Goal: Task Accomplishment & Management: Manage account settings

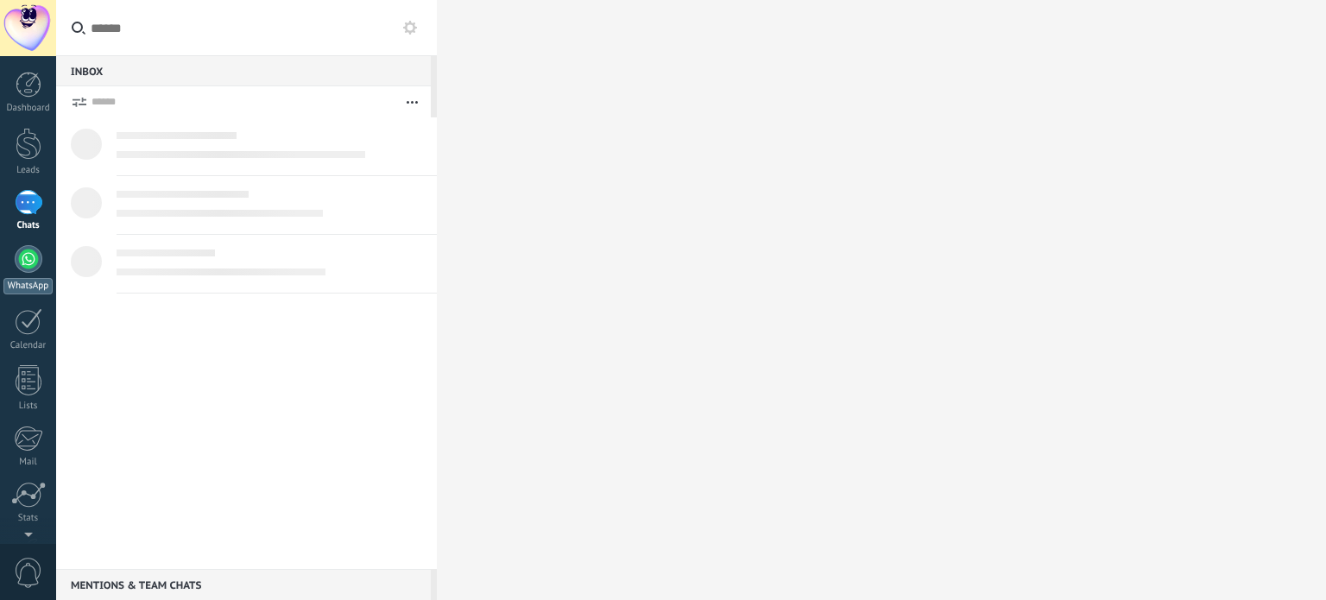
click at [28, 259] on div at bounding box center [29, 259] width 28 height 28
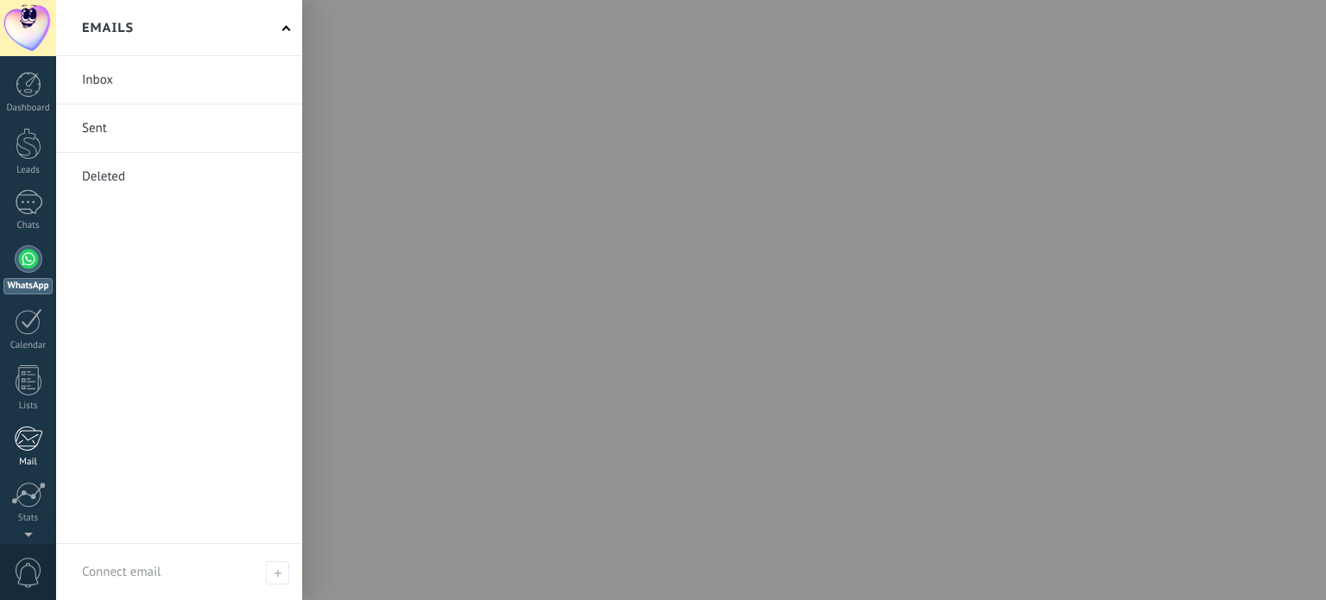
click at [24, 452] on link "Mail" at bounding box center [28, 447] width 56 height 42
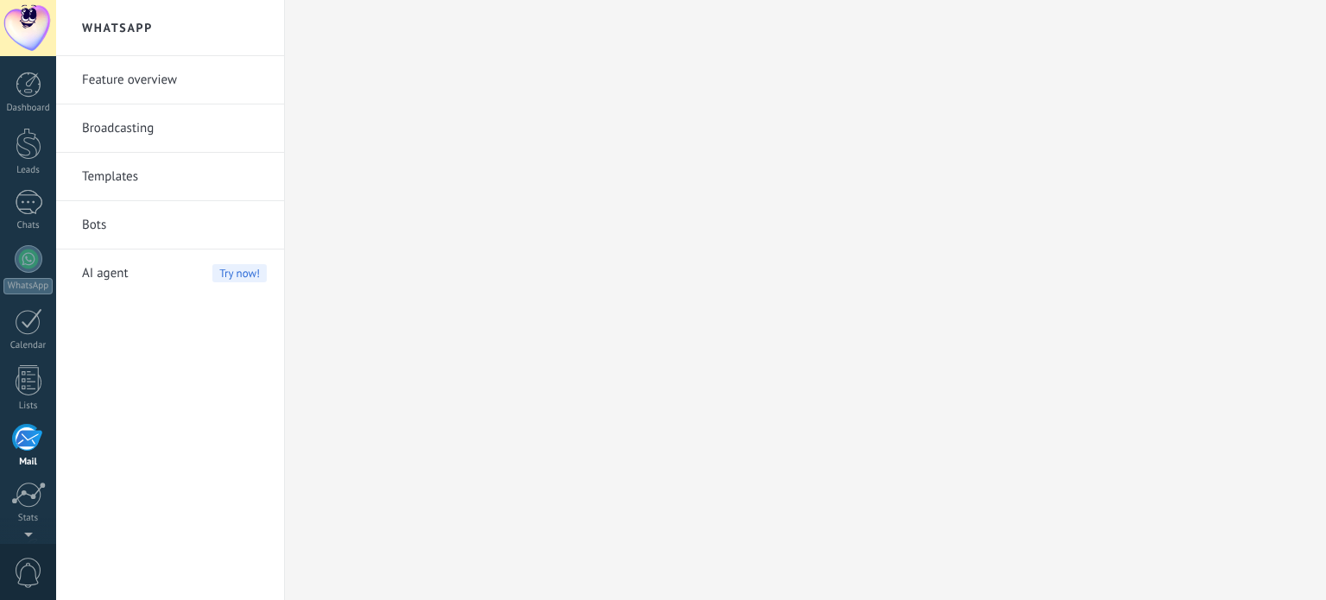
scroll to position [117, 0]
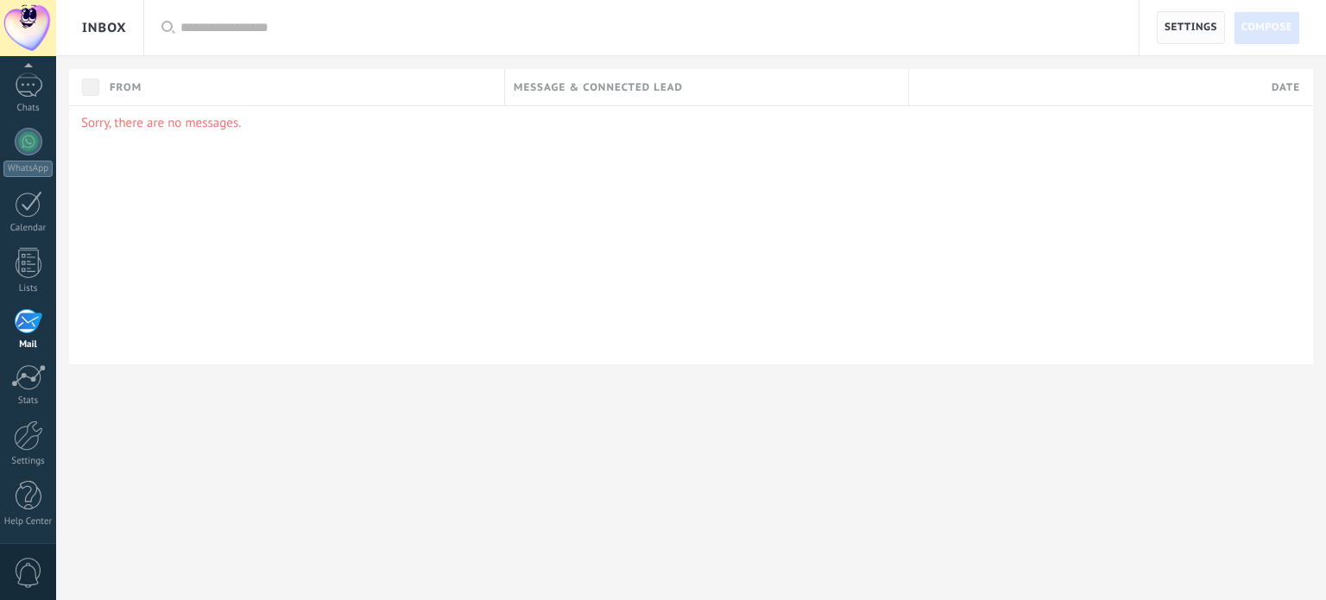
click at [1192, 26] on span "Settings" at bounding box center [1191, 27] width 53 height 31
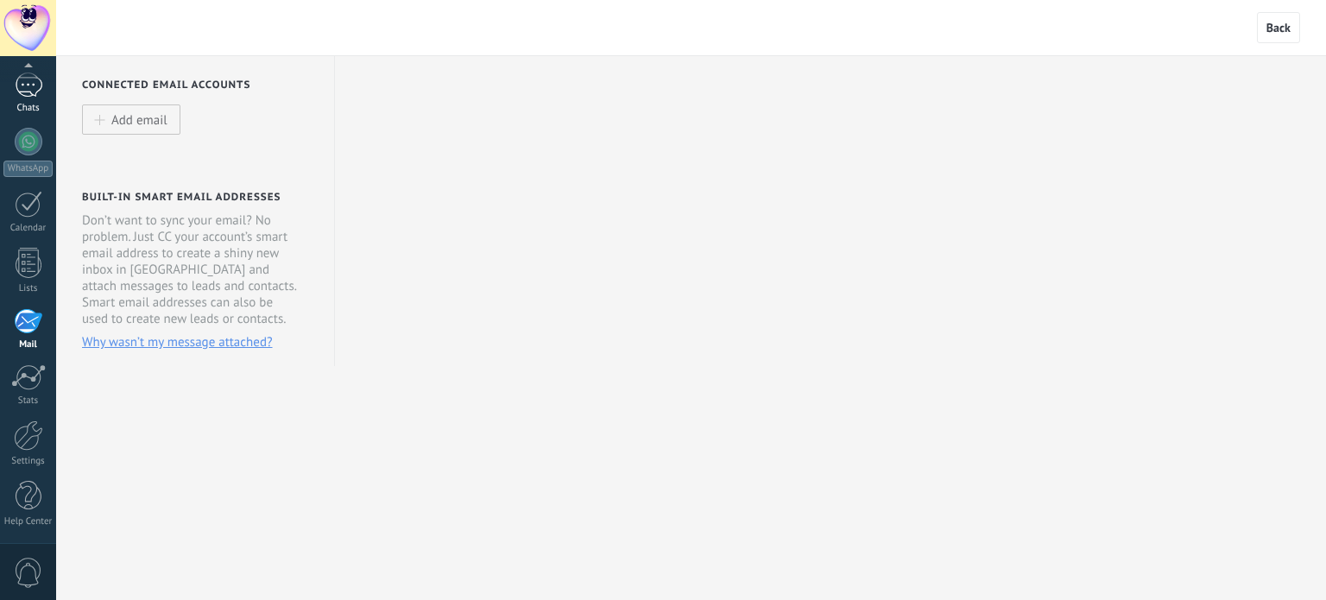
click at [29, 101] on link "Chats" at bounding box center [28, 93] width 56 height 41
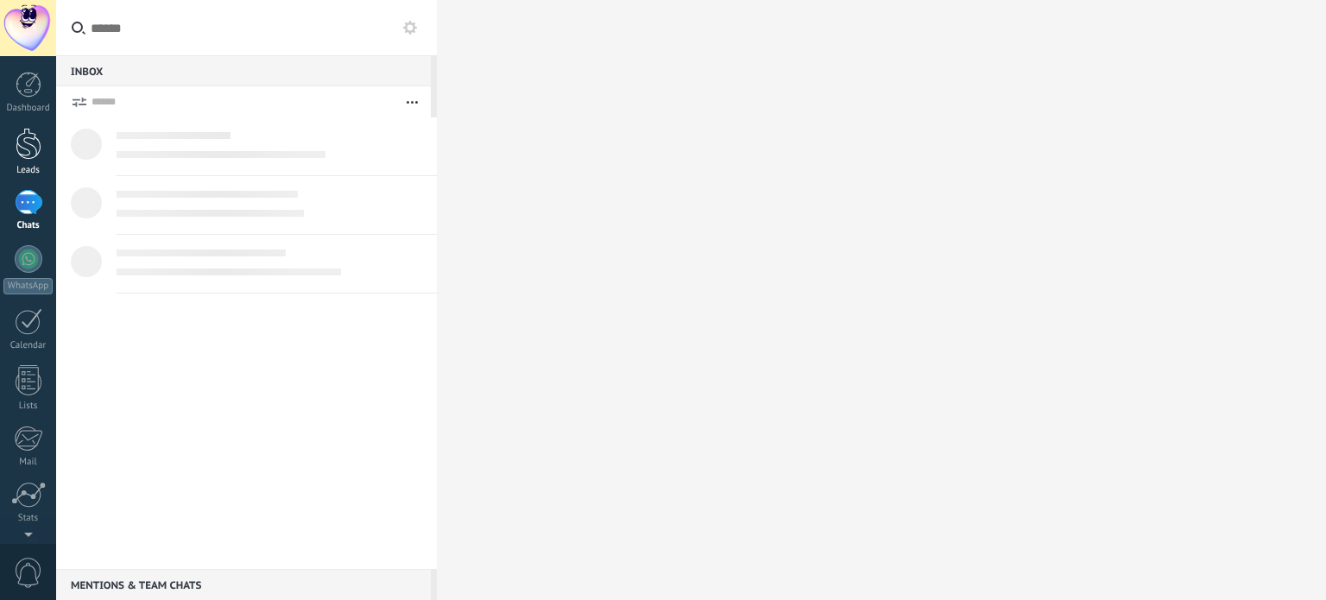
click at [35, 149] on div at bounding box center [29, 144] width 26 height 32
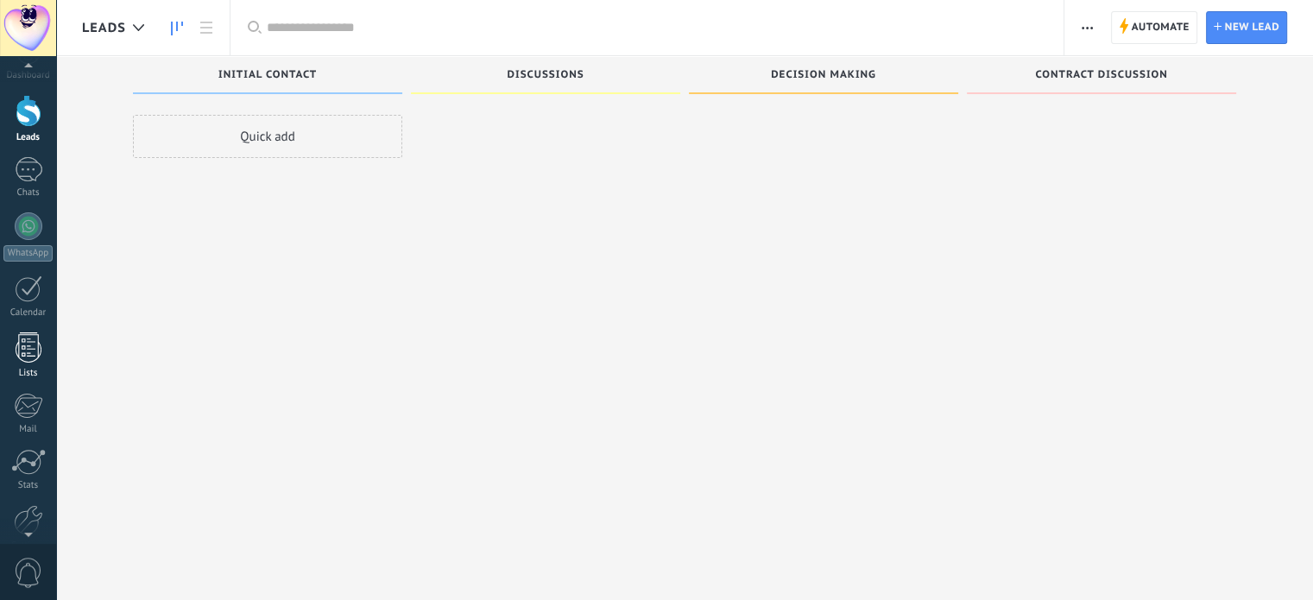
scroll to position [117, 0]
click at [31, 452] on link "Settings" at bounding box center [28, 444] width 56 height 47
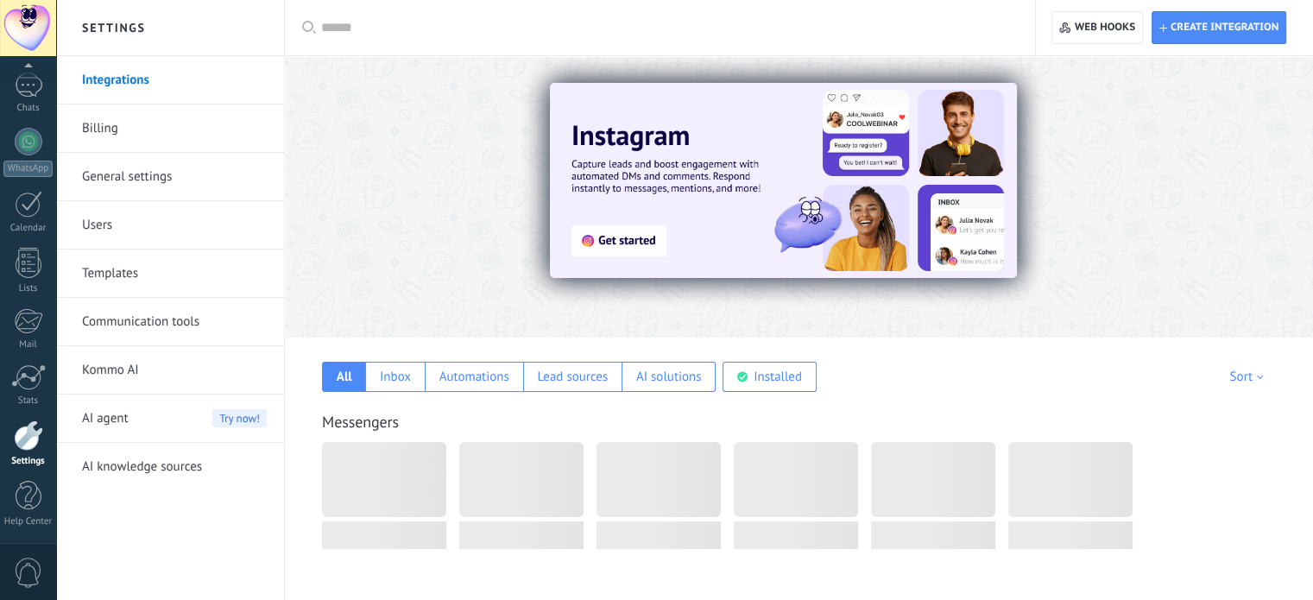
click at [123, 129] on link "Billing" at bounding box center [174, 128] width 185 height 48
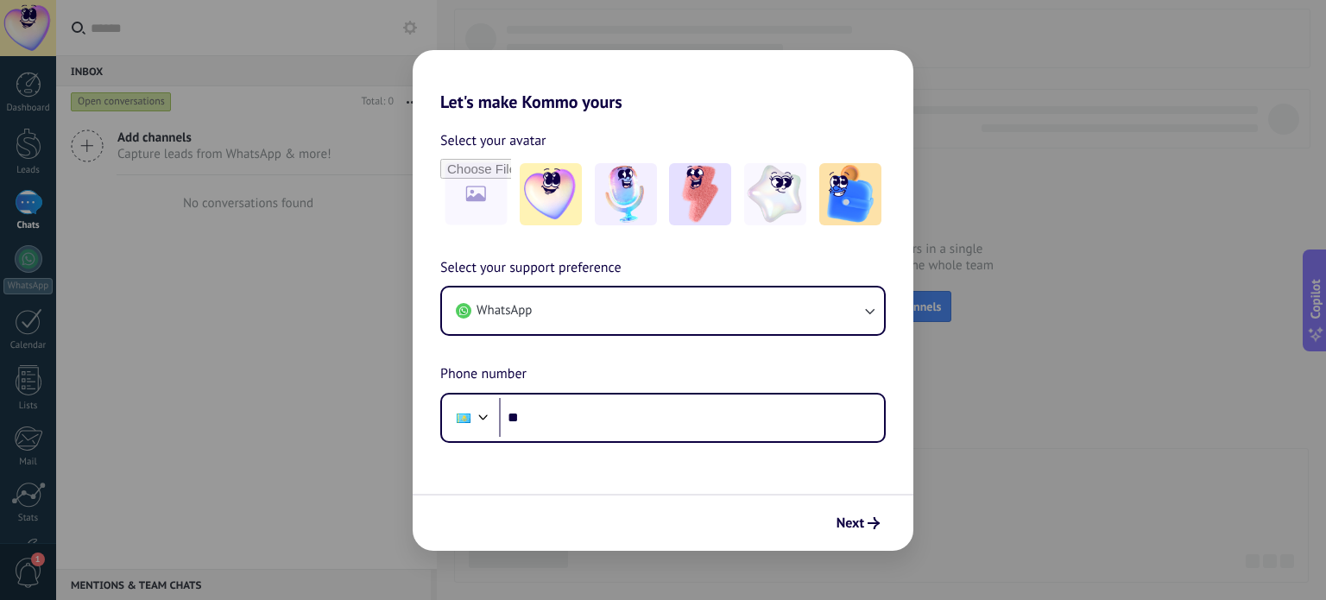
click at [757, 11] on div "Let's make Kommo yours Select your avatar Select your support preference WhatsA…" at bounding box center [663, 300] width 1326 height 600
click at [23, 154] on div "Let's make Kommo yours Select your avatar Select your support preference WhatsA…" at bounding box center [663, 300] width 1326 height 600
click at [285, 87] on div "Let's make Kommo yours Select your avatar Select your support preference WhatsA…" at bounding box center [663, 300] width 1326 height 600
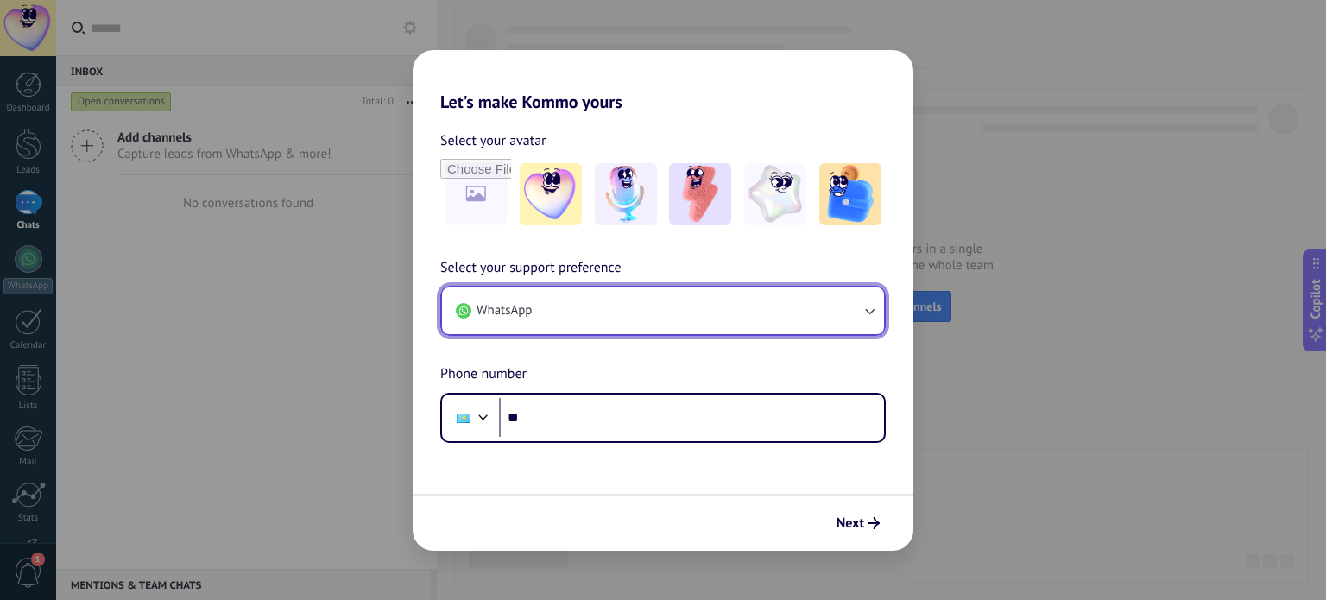
click at [704, 313] on button "WhatsApp" at bounding box center [663, 311] width 442 height 47
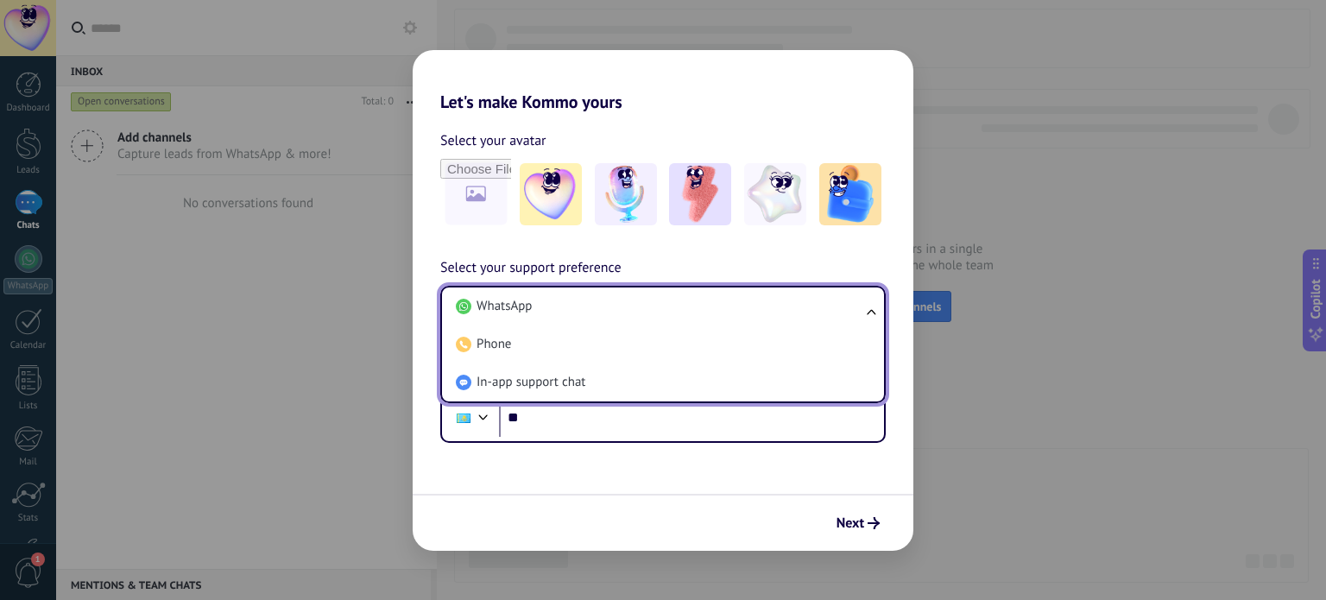
click at [704, 313] on li "WhatsApp" at bounding box center [659, 307] width 421 height 38
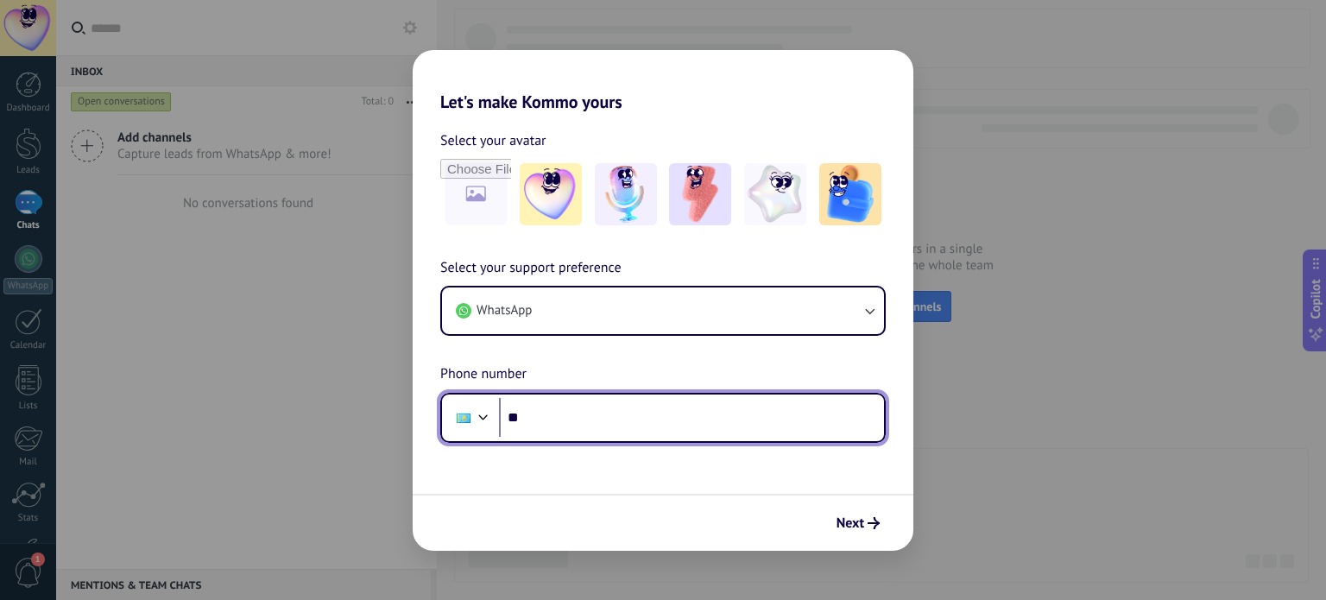
click at [581, 427] on input "**" at bounding box center [691, 418] width 385 height 40
type input "**********"
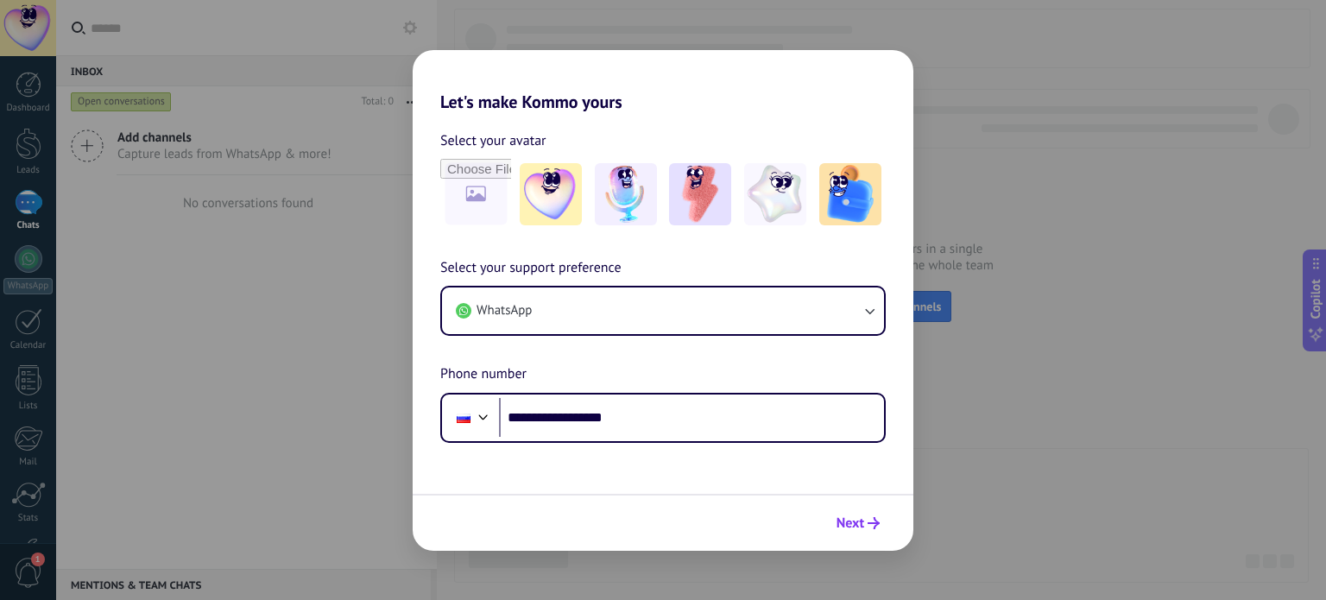
click at [853, 517] on span "Next" at bounding box center [851, 523] width 28 height 12
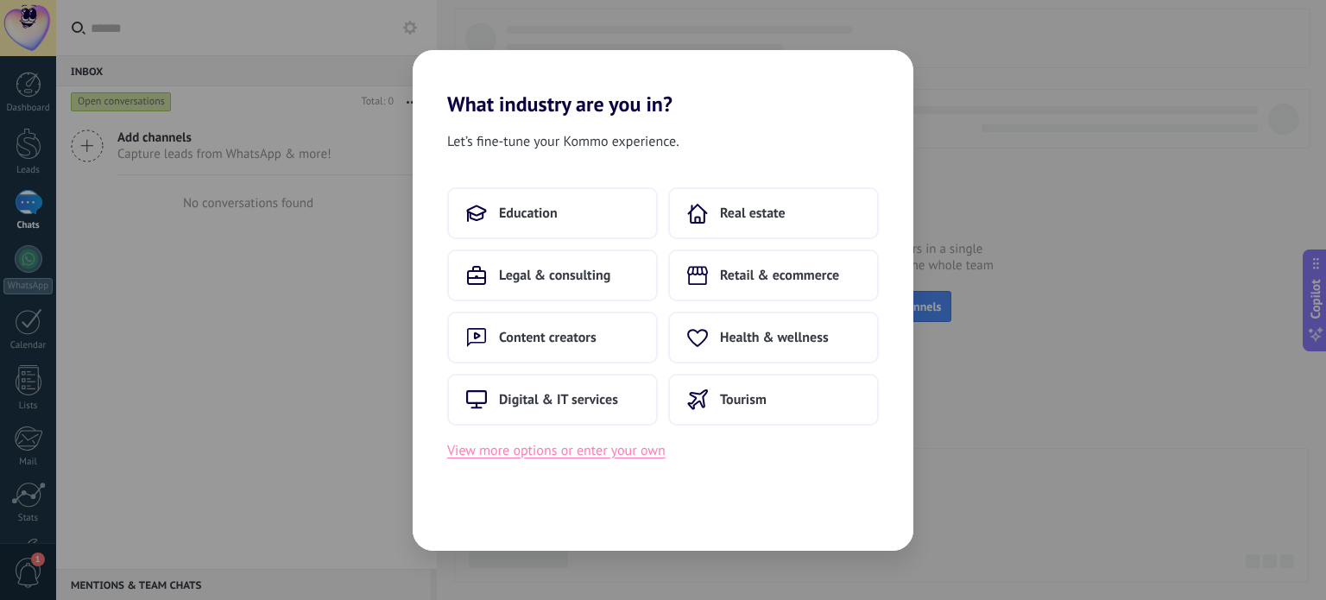
click at [528, 456] on button "View more options or enter your own" at bounding box center [556, 451] width 218 height 22
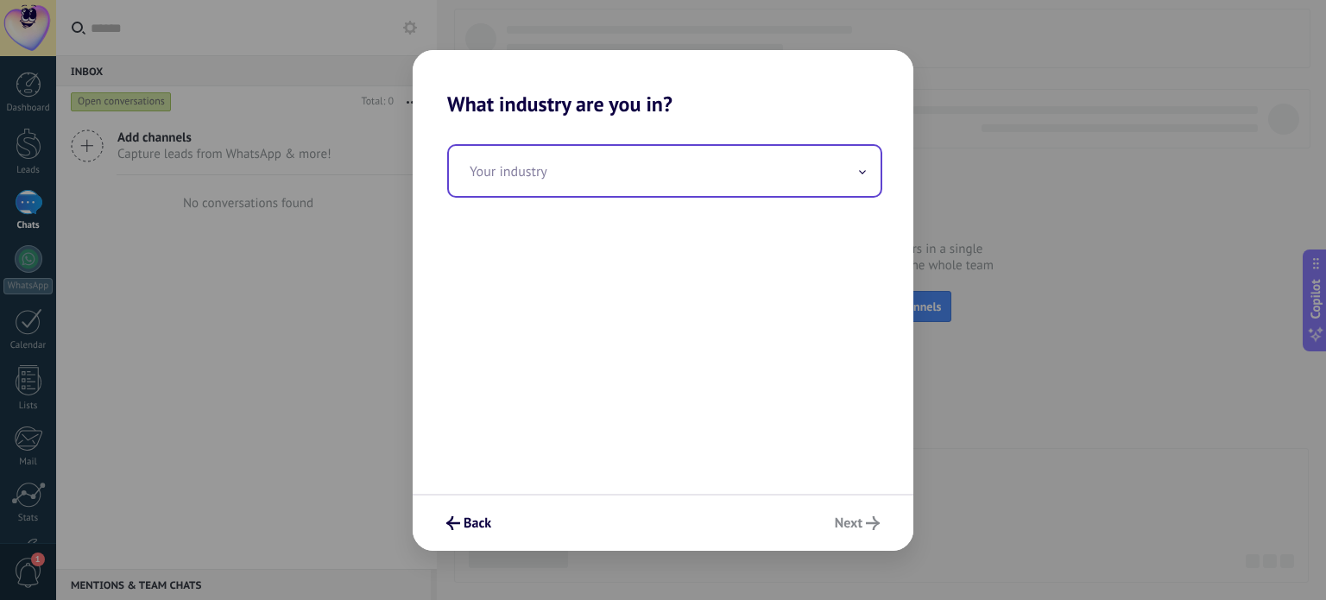
click at [579, 192] on input "text" at bounding box center [665, 171] width 432 height 50
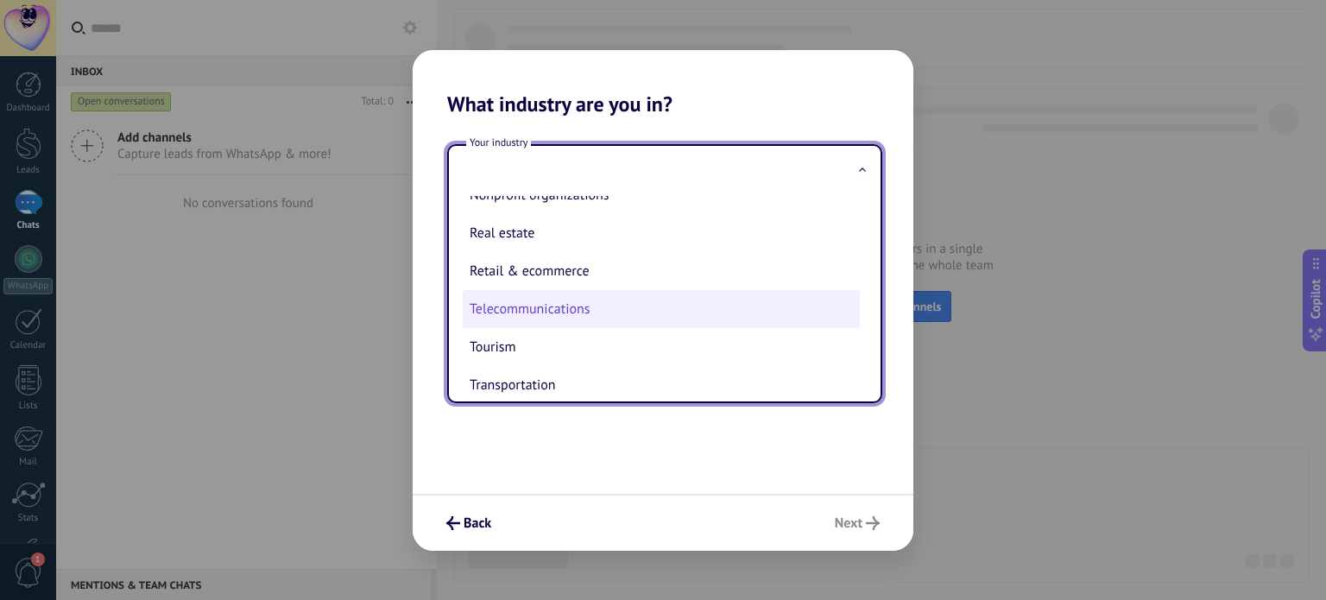
scroll to position [469, 0]
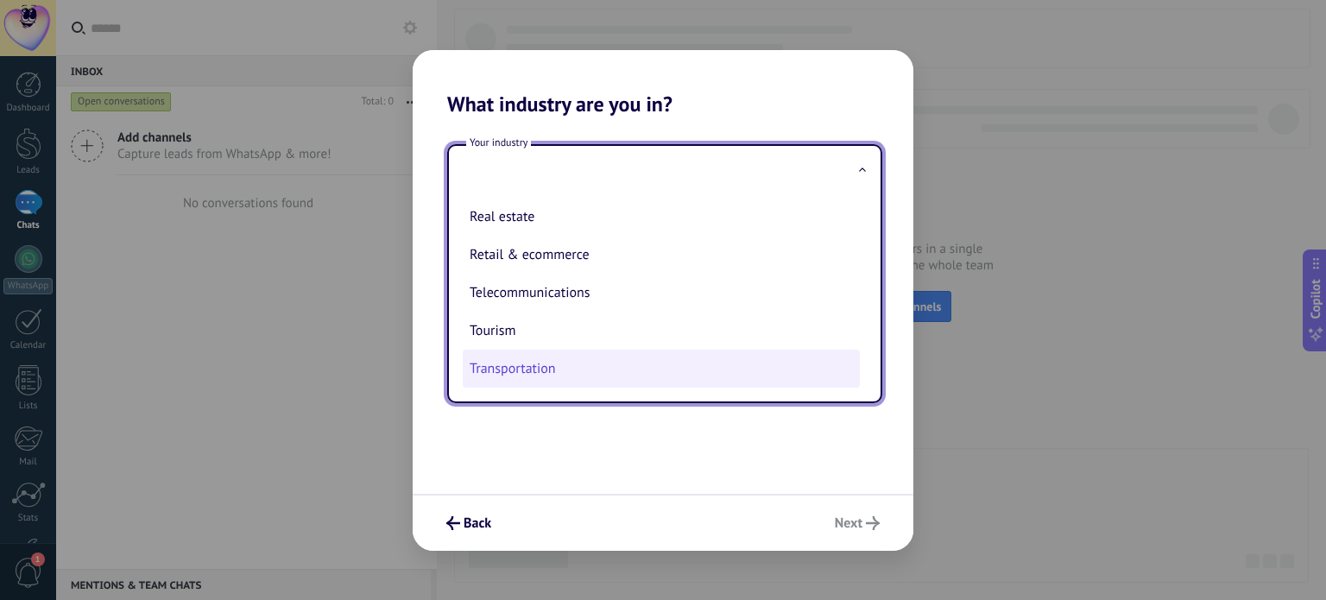
click at [535, 364] on li "Transportation" at bounding box center [661, 369] width 397 height 38
type input "**********"
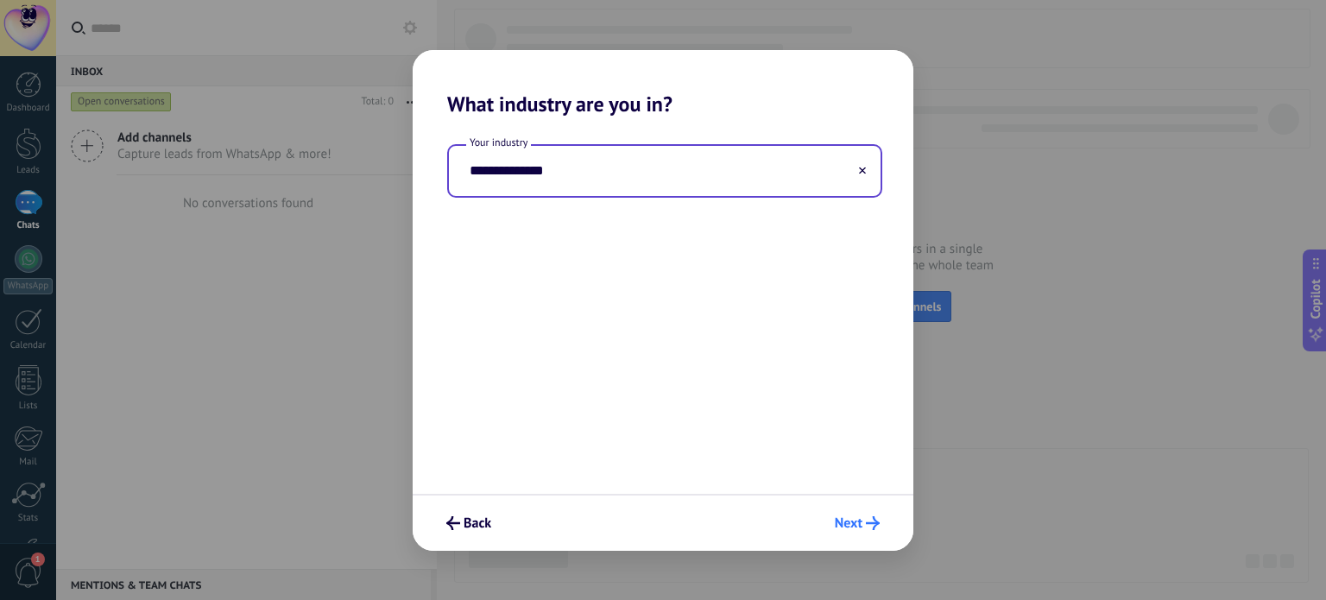
click at [850, 517] on span "Next" at bounding box center [849, 523] width 28 height 12
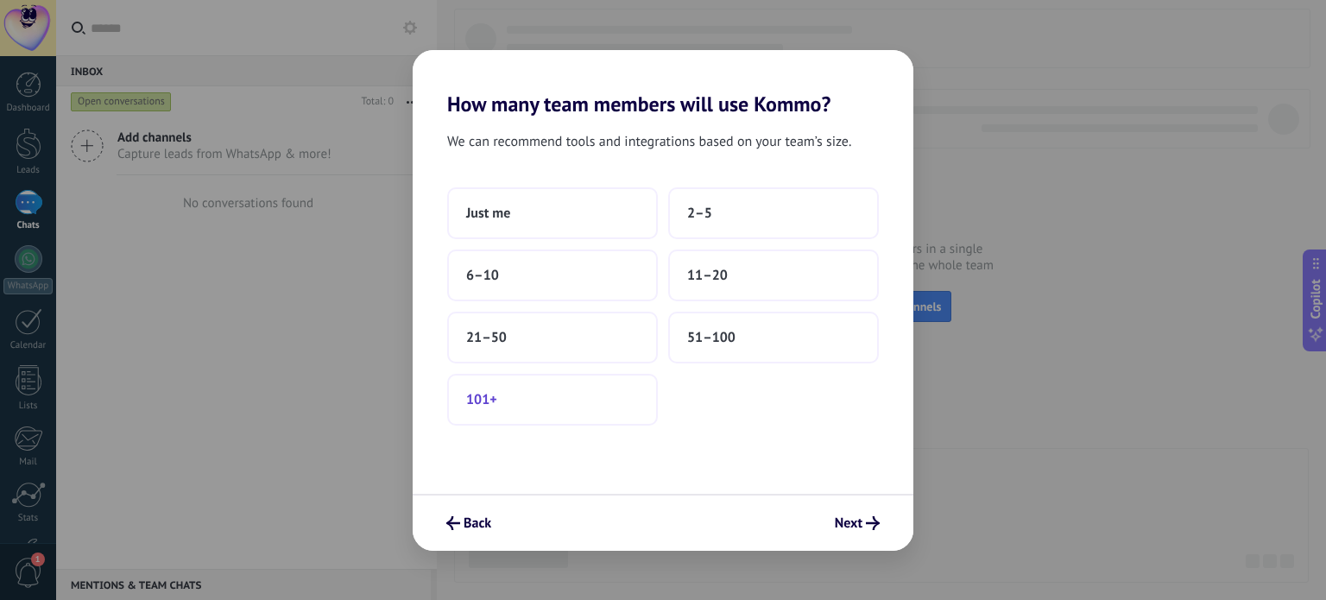
click at [558, 410] on button "101+" at bounding box center [552, 400] width 211 height 52
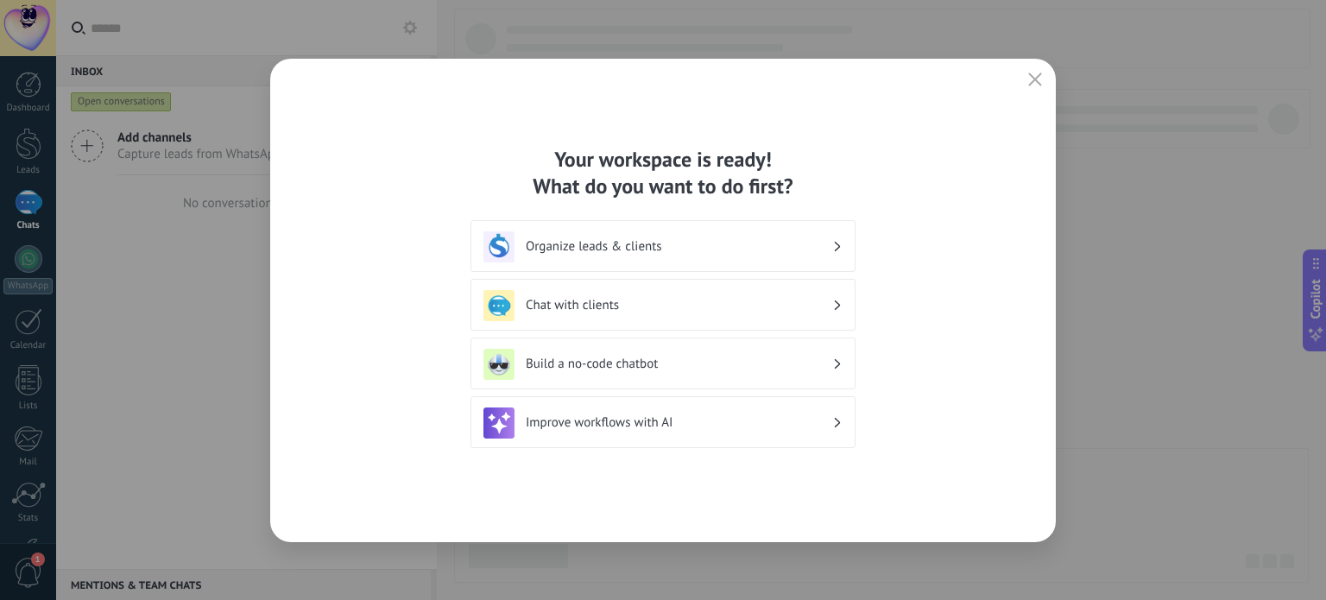
click at [687, 307] on h3 "Chat with clients" at bounding box center [679, 305] width 307 height 16
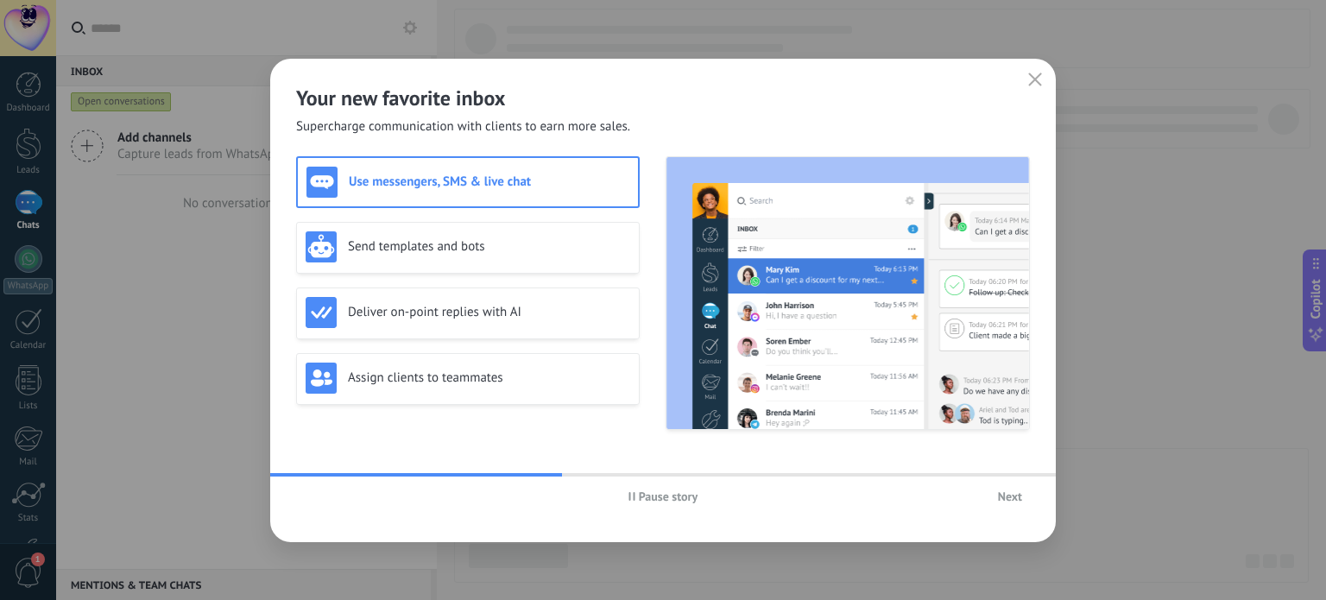
click at [1016, 497] on span "Next" at bounding box center [1010, 496] width 24 height 12
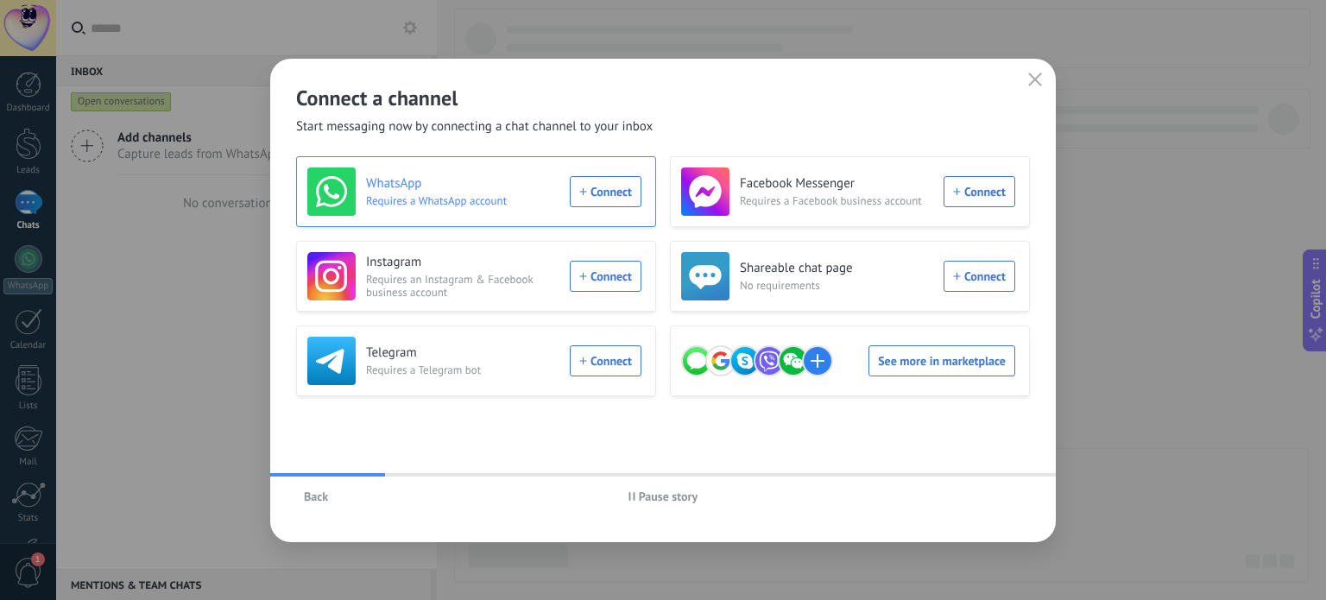
click at [611, 189] on div "WhatsApp Requires a WhatsApp account Connect" at bounding box center [474, 192] width 334 height 48
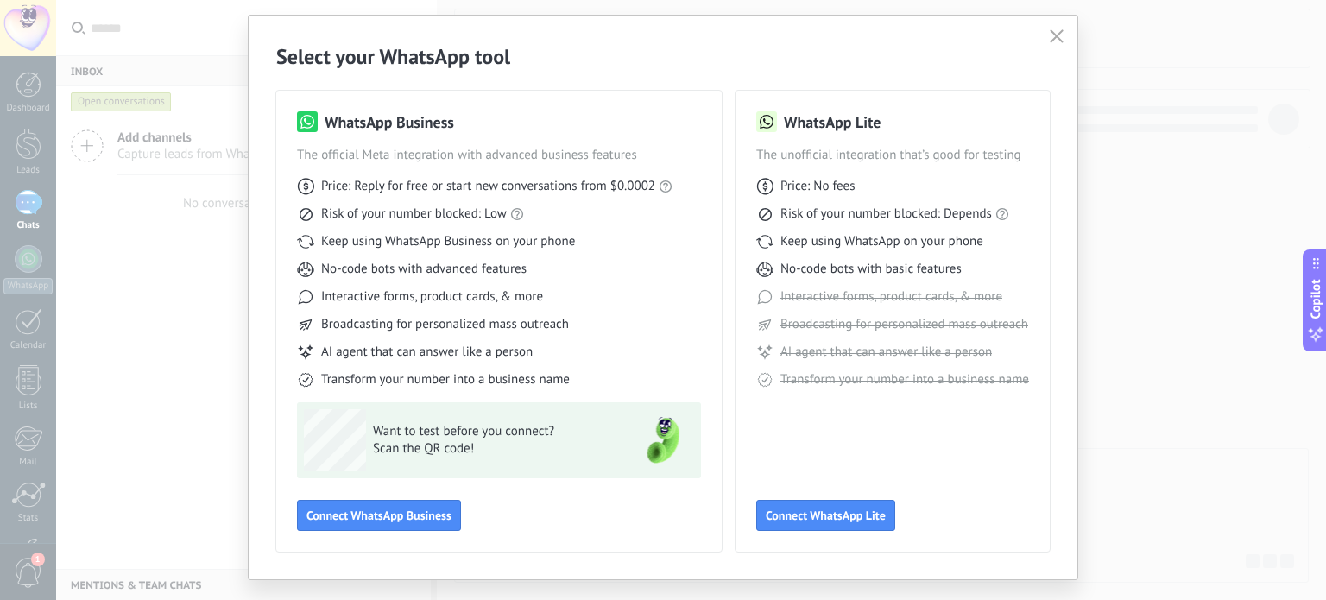
scroll to position [77, 0]
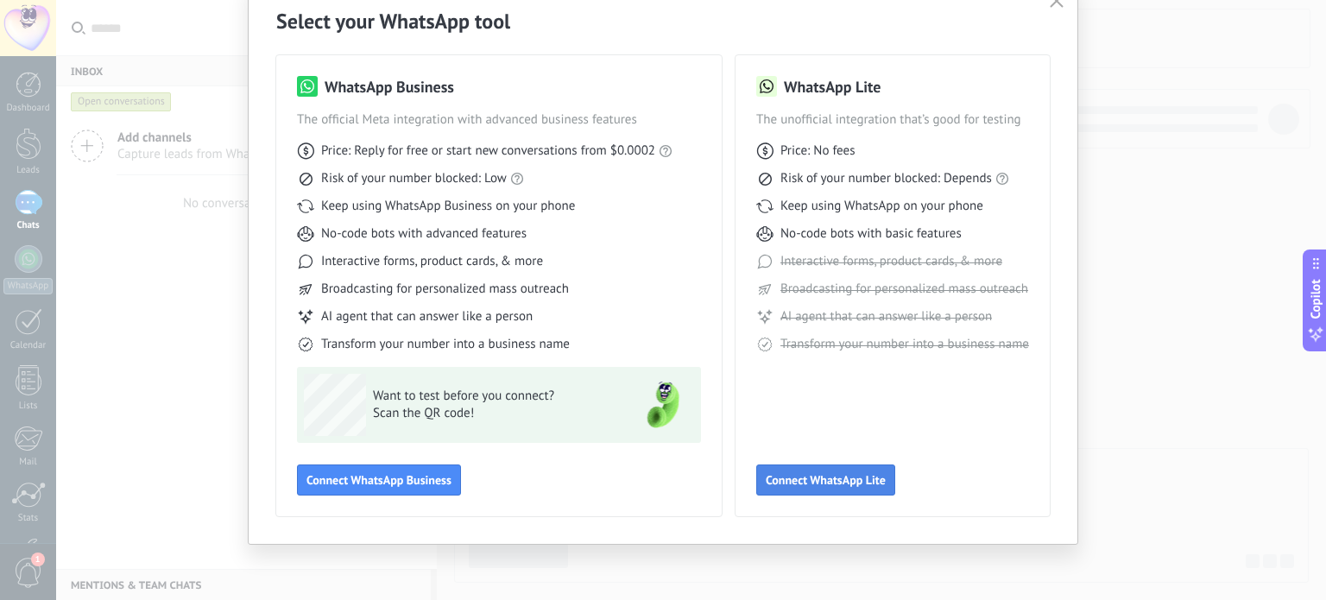
click at [820, 486] on span "Connect WhatsApp Lite" at bounding box center [826, 480] width 120 height 12
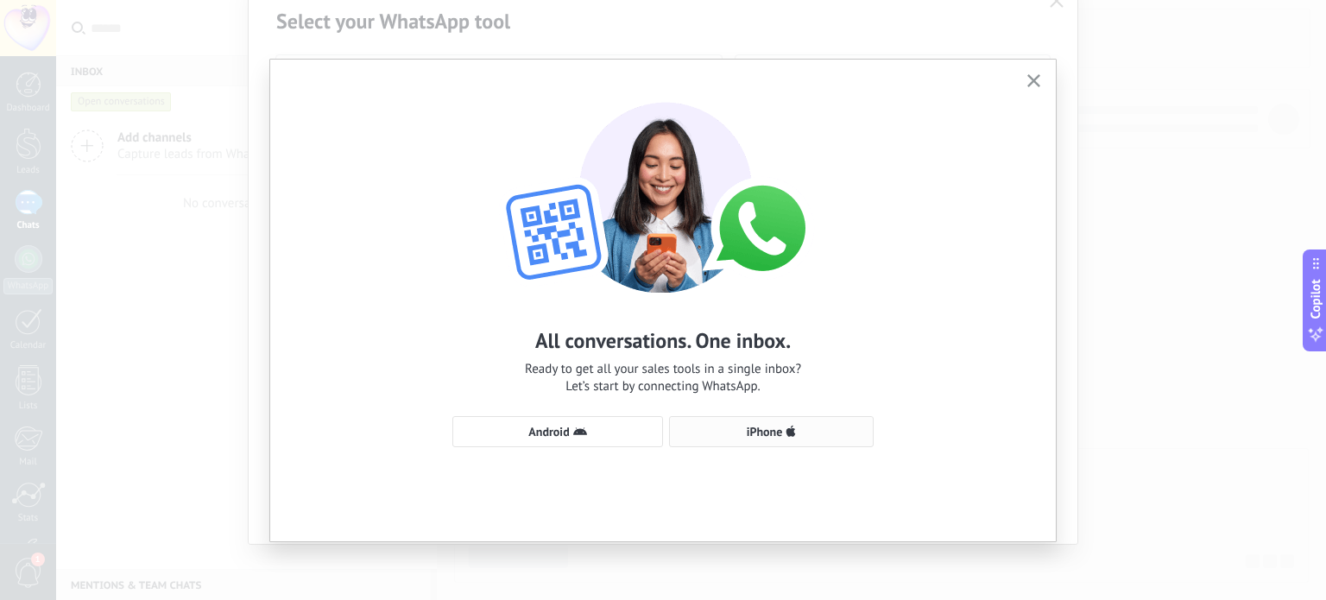
click at [760, 431] on span "iPhone" at bounding box center [765, 432] width 36 height 12
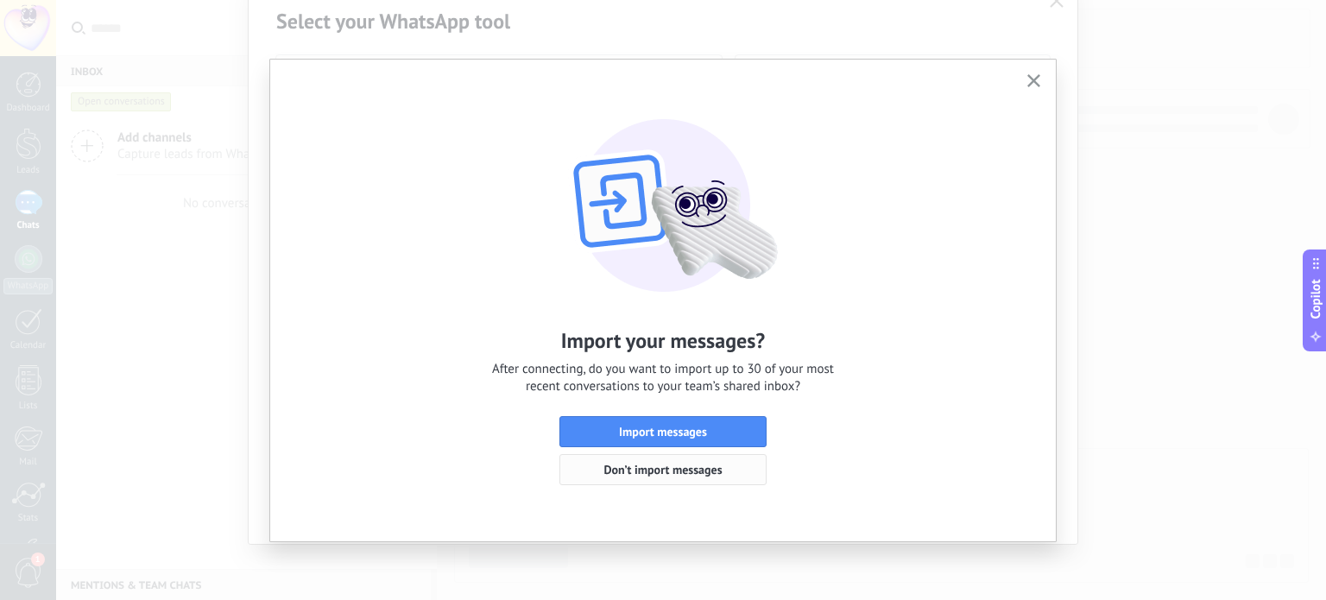
click at [653, 472] on span "Don’t import messages" at bounding box center [663, 470] width 118 height 12
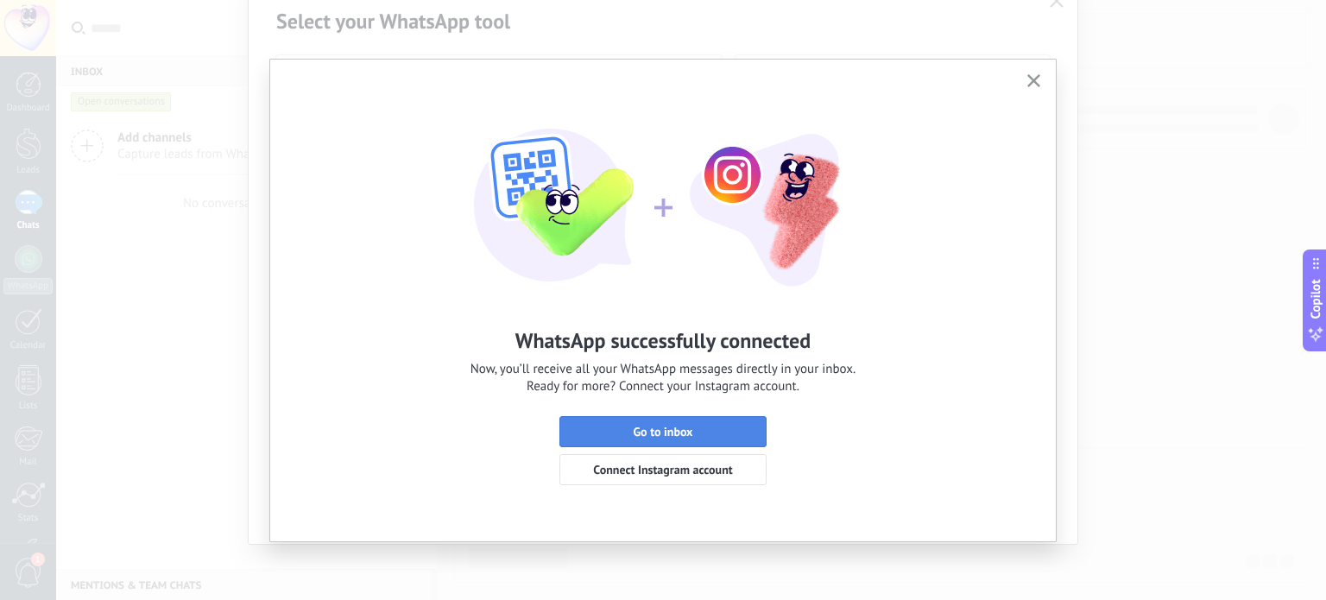
click at [630, 427] on span "Go to inbox" at bounding box center [663, 432] width 188 height 12
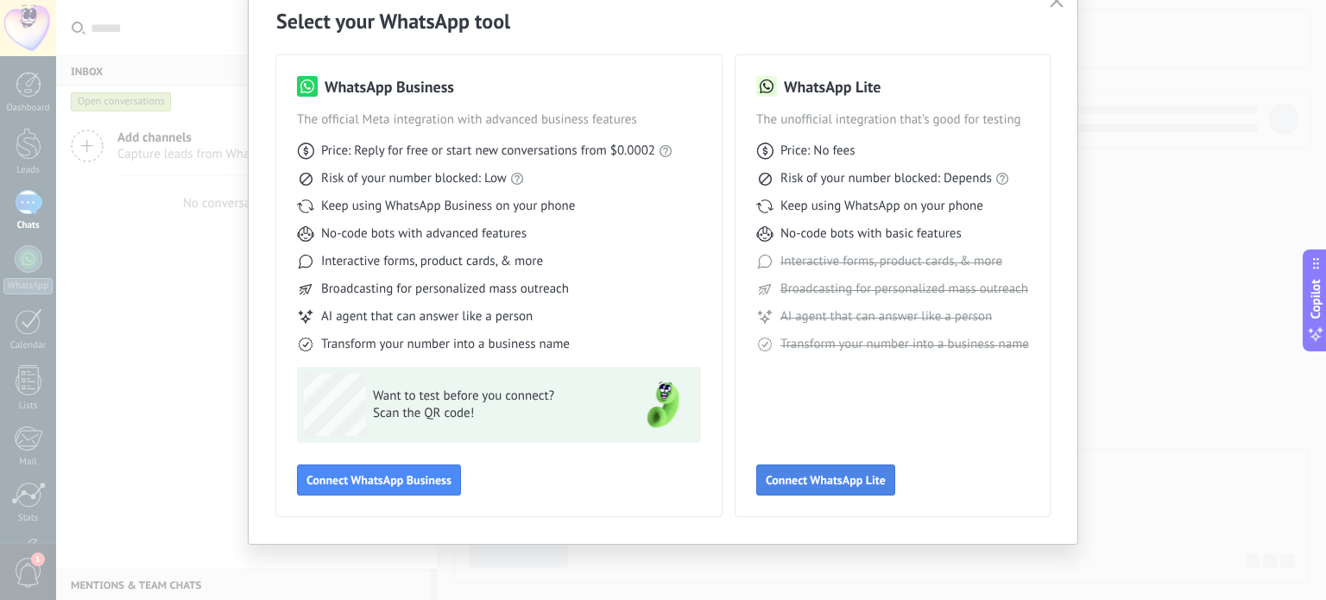
click at [807, 474] on span "Connect WhatsApp Lite" at bounding box center [826, 480] width 120 height 12
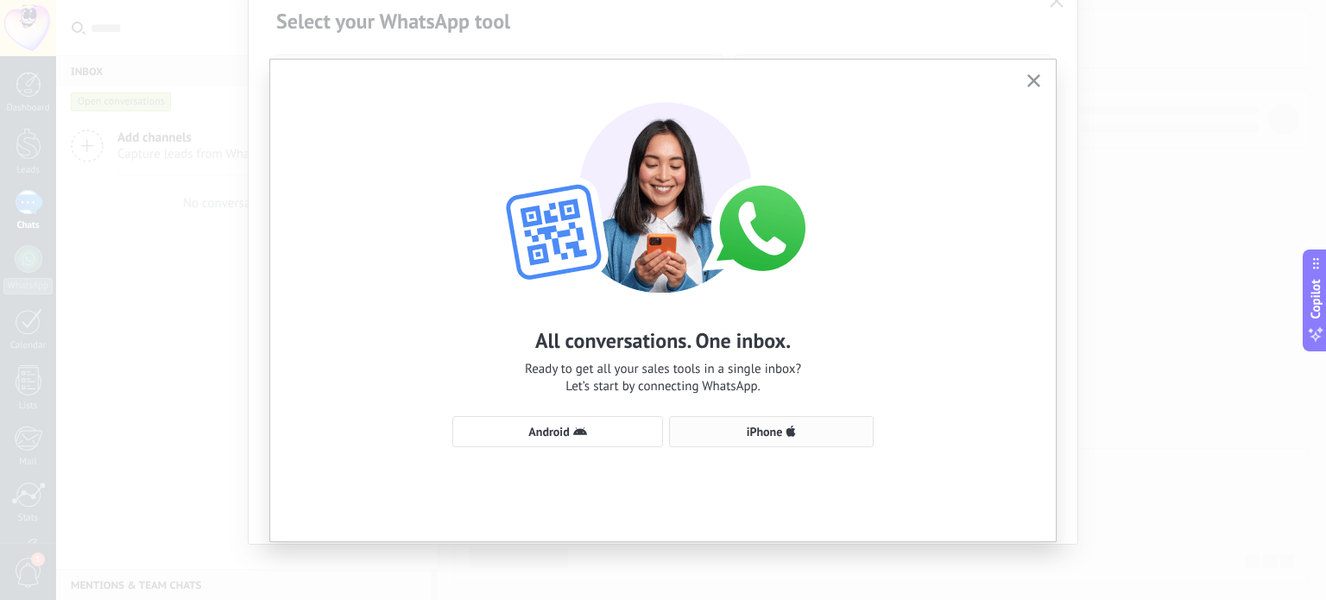
click at [760, 432] on span "iPhone" at bounding box center [765, 432] width 36 height 12
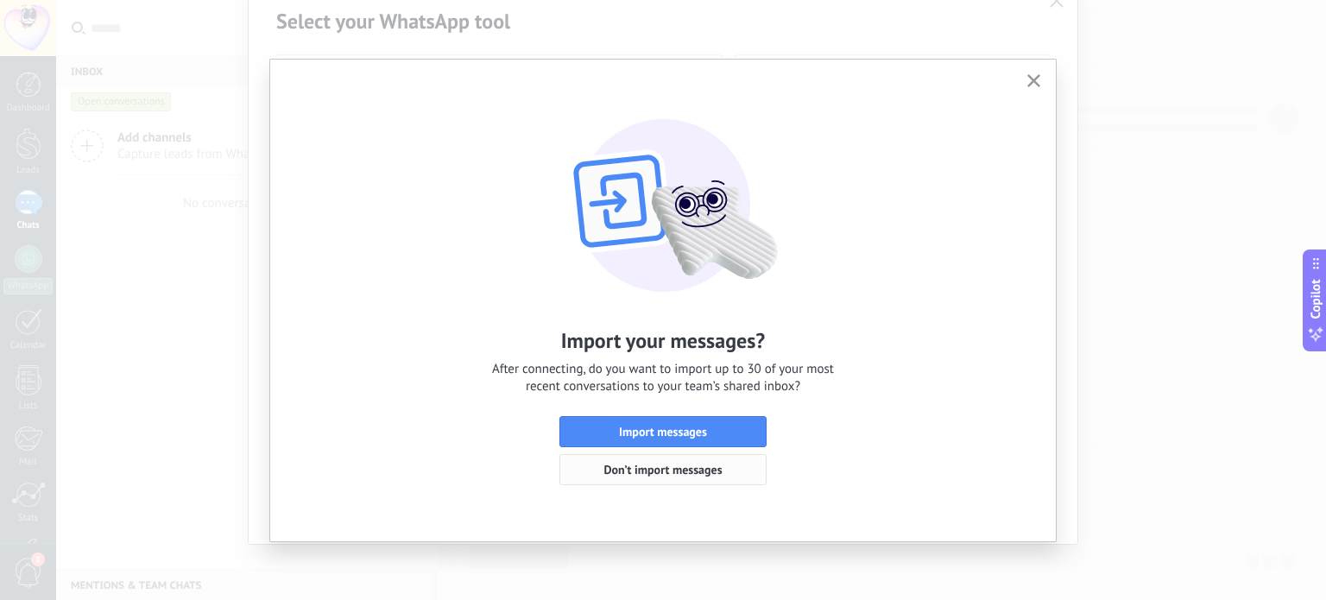
click at [677, 465] on span "Don’t import messages" at bounding box center [663, 470] width 118 height 12
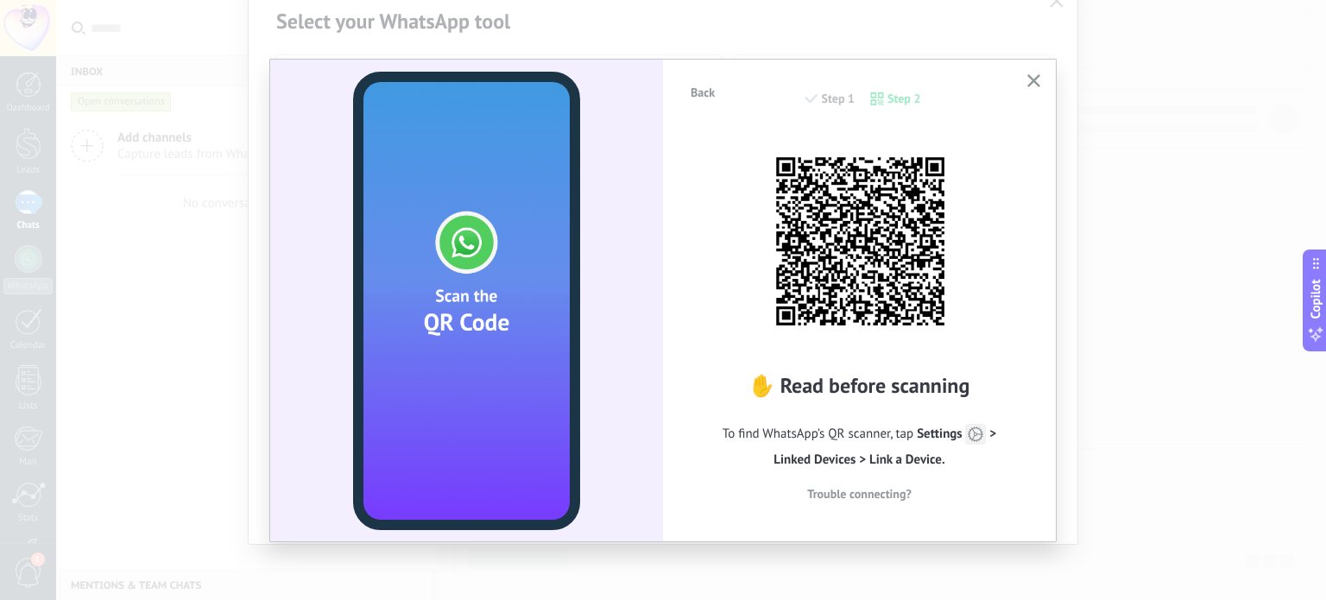
click at [1031, 79] on use "button" at bounding box center [1034, 80] width 13 height 13
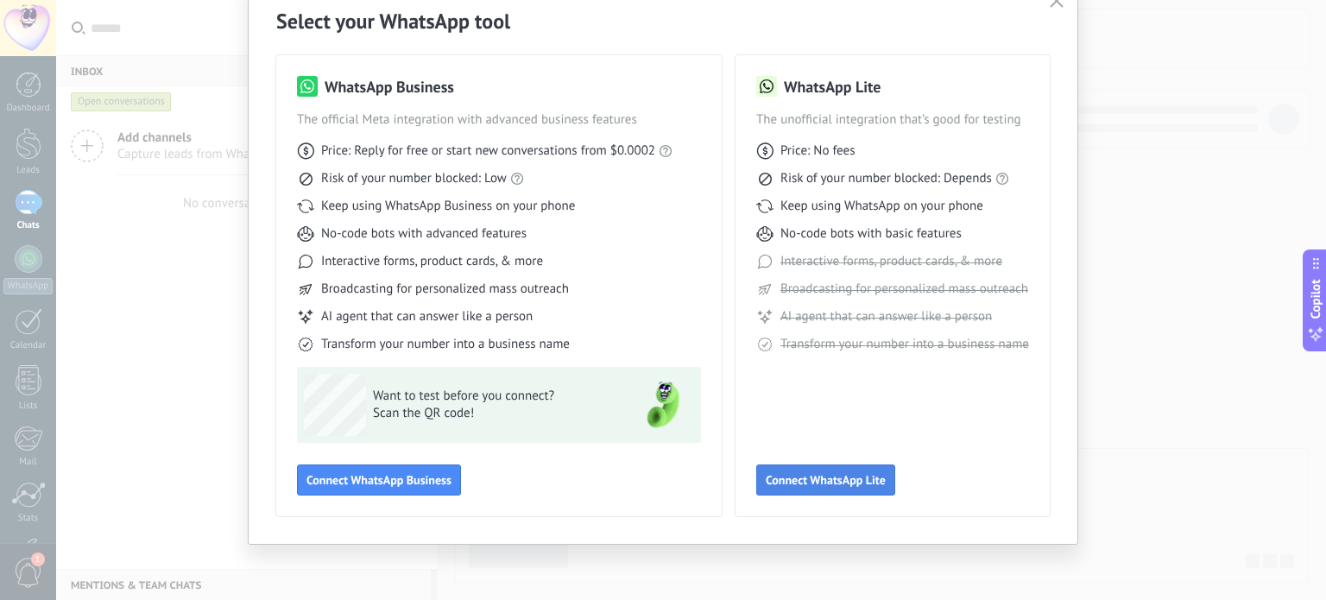
scroll to position [0, 0]
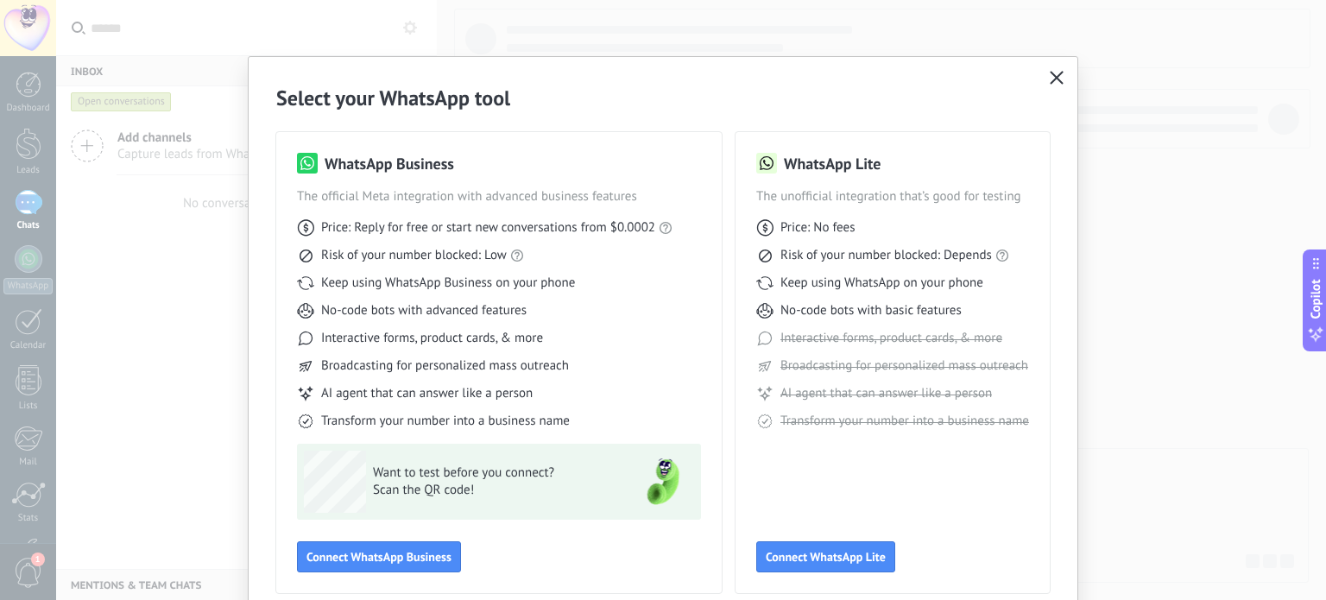
click at [1054, 82] on icon "button" at bounding box center [1057, 78] width 14 height 14
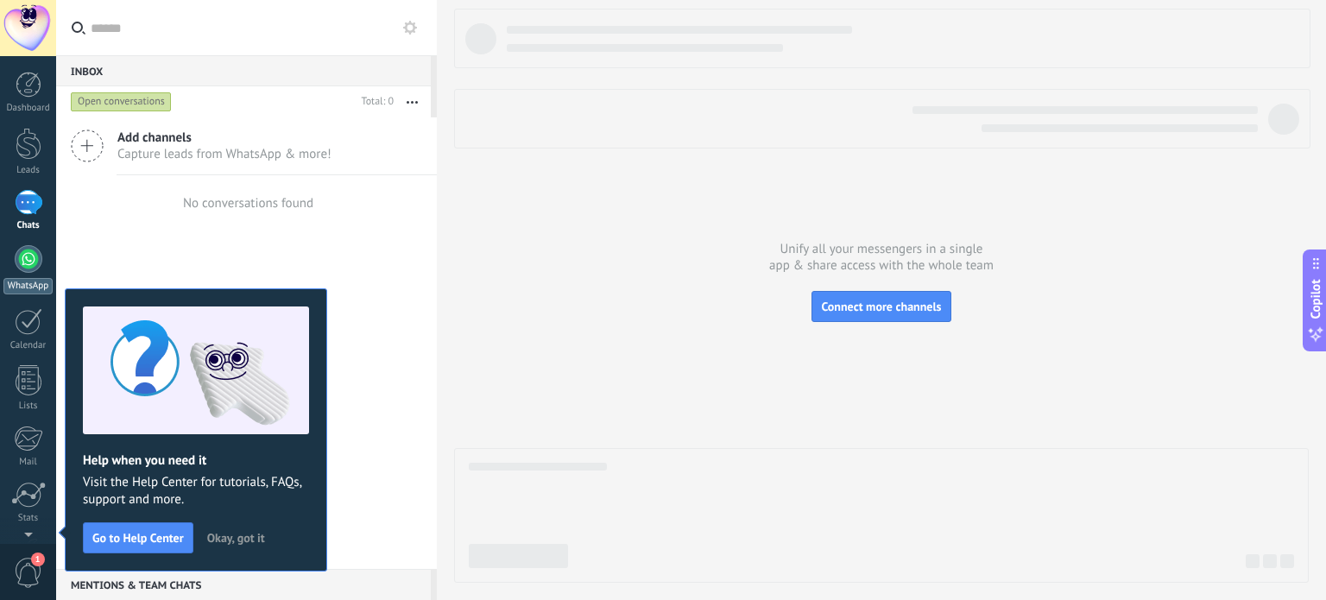
click at [22, 265] on div at bounding box center [29, 259] width 28 height 28
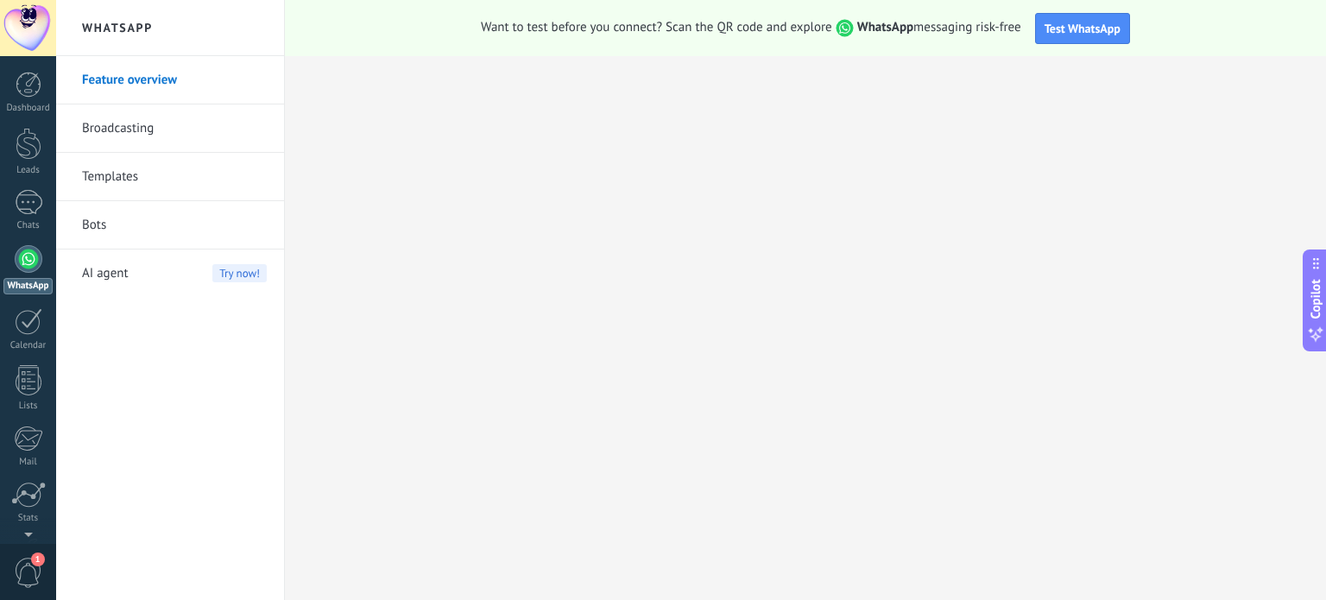
drag, startPoint x: 111, startPoint y: 117, endPoint x: 120, endPoint y: 122, distance: 9.7
click at [111, 117] on link "Broadcasting" at bounding box center [174, 128] width 185 height 48
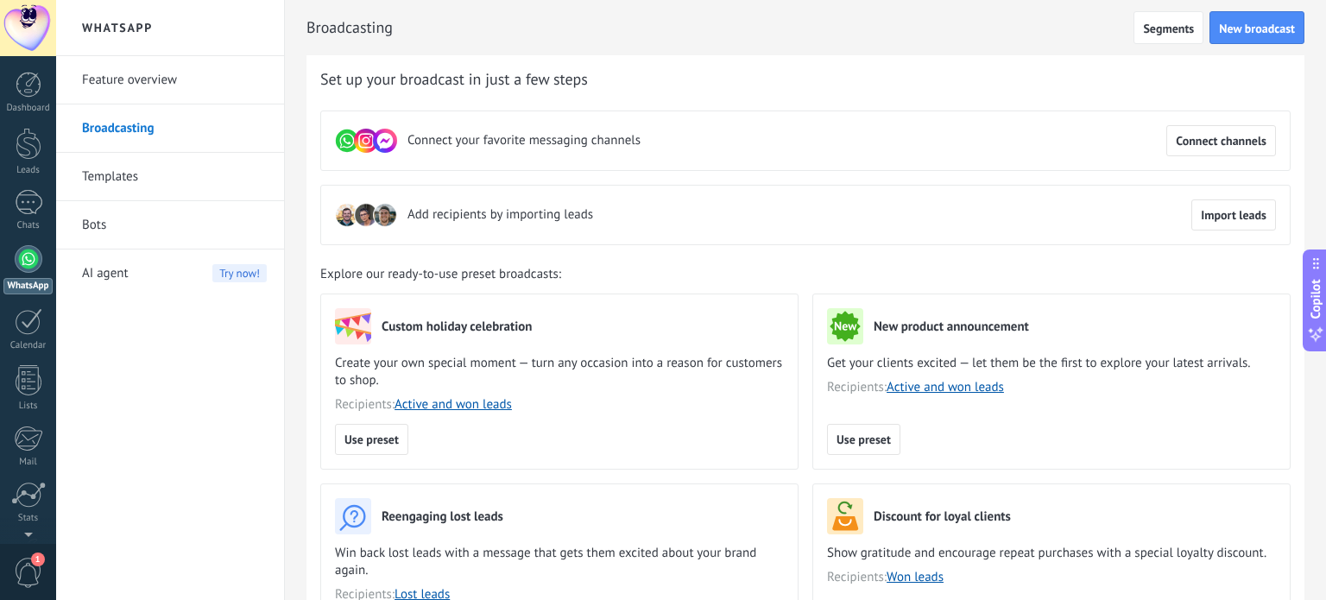
click at [124, 13] on h2 "WhatsApp" at bounding box center [170, 28] width 185 height 56
click at [31, 262] on div at bounding box center [29, 259] width 28 height 28
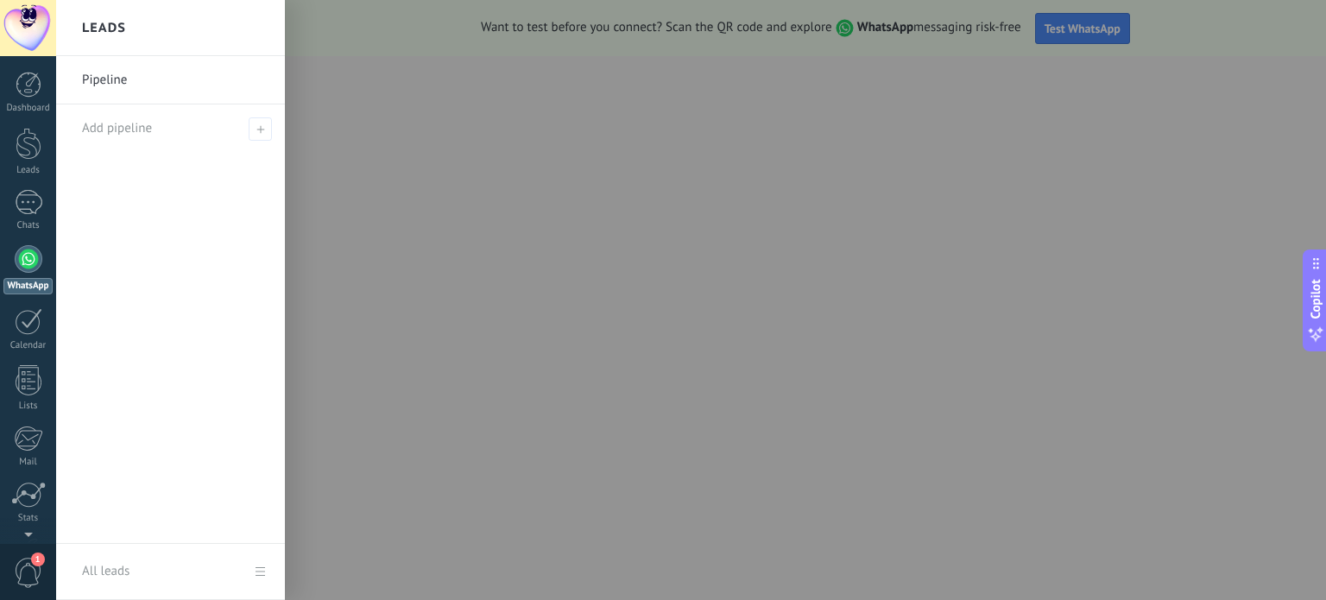
click at [1320, 313] on span "Copilot" at bounding box center [1315, 299] width 17 height 40
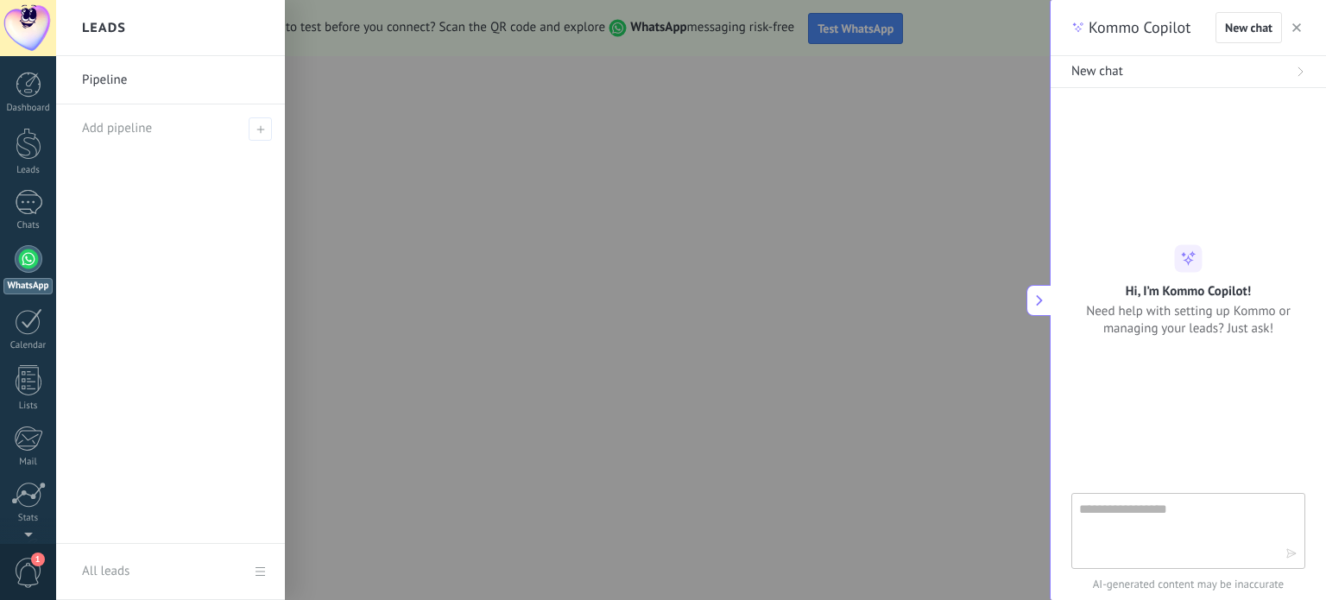
click at [1294, 29] on icon "button" at bounding box center [1297, 27] width 9 height 9
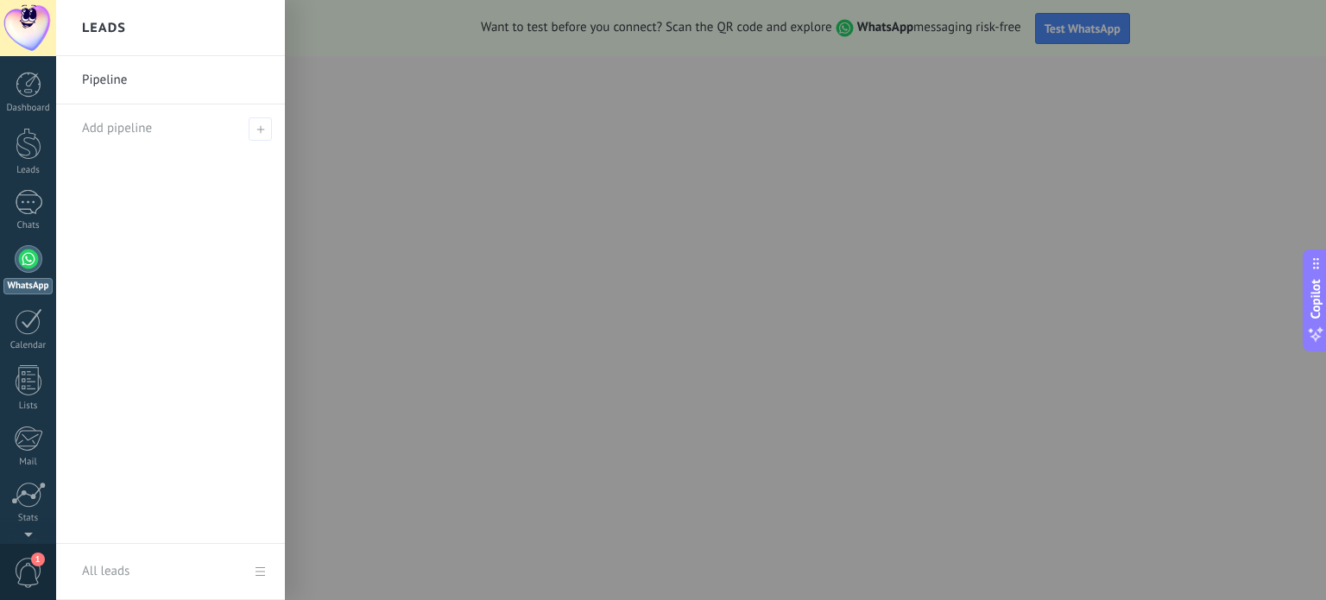
click at [1085, 23] on div at bounding box center [719, 300] width 1326 height 600
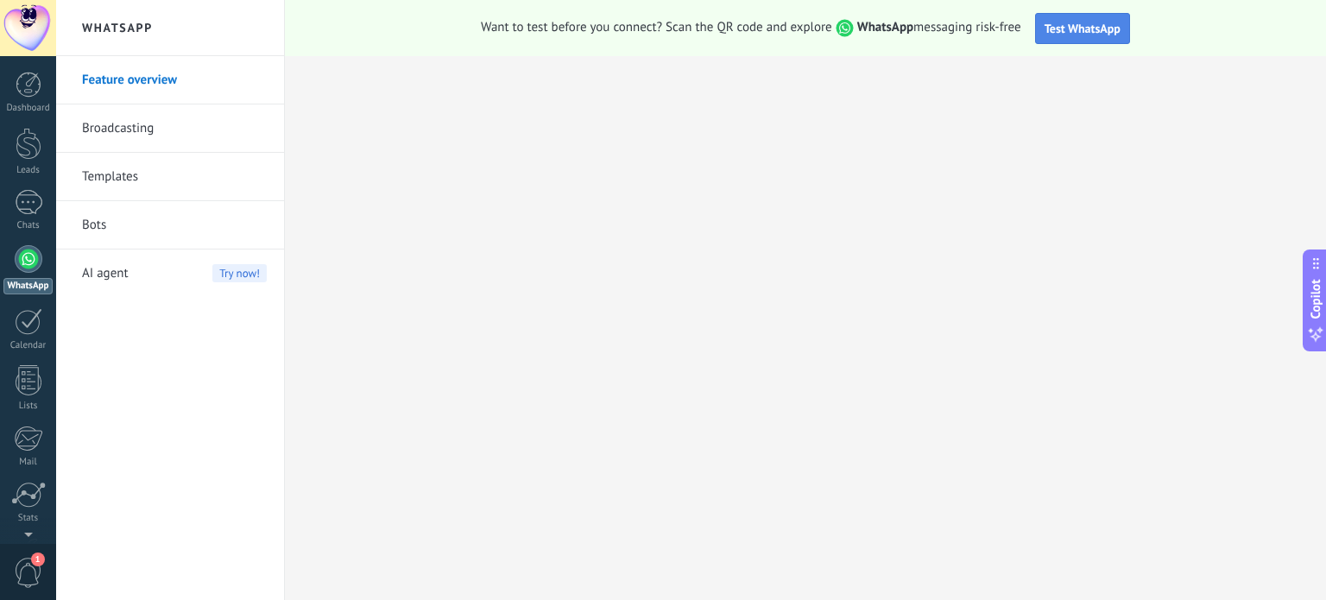
click at [1086, 27] on span "Test WhatsApp" at bounding box center [1083, 29] width 76 height 16
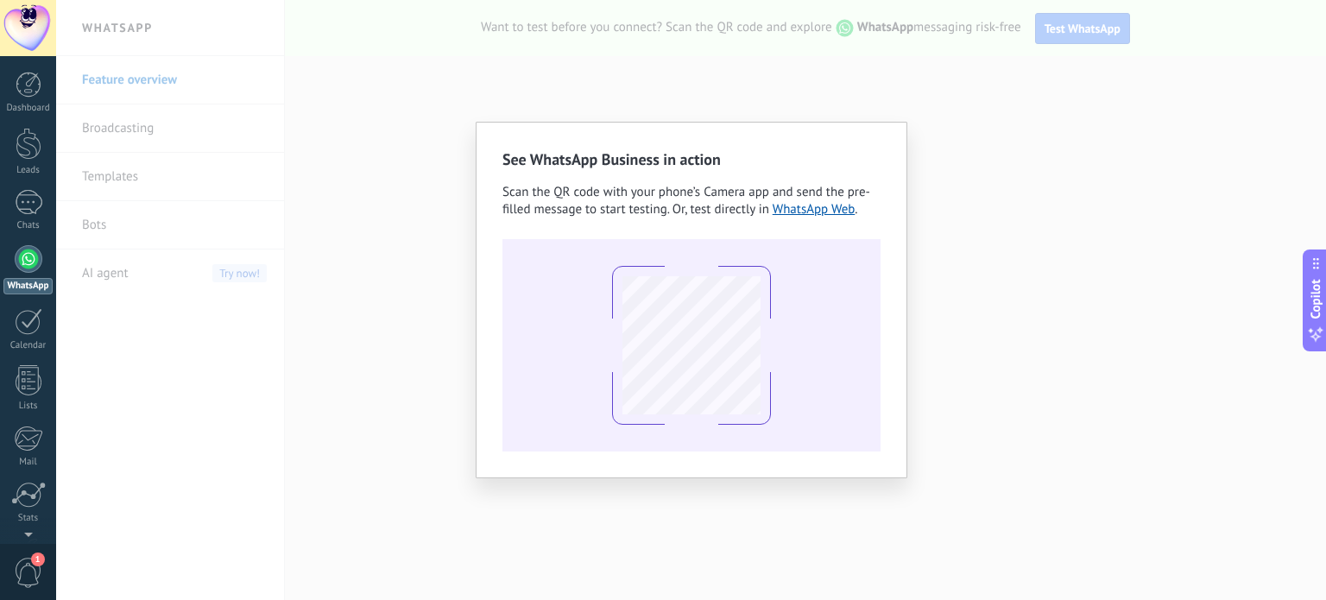
click at [1085, 196] on div "See WhatsApp Business in action Scan the QR code with your phone’s Camera app a…" at bounding box center [691, 300] width 1270 height 600
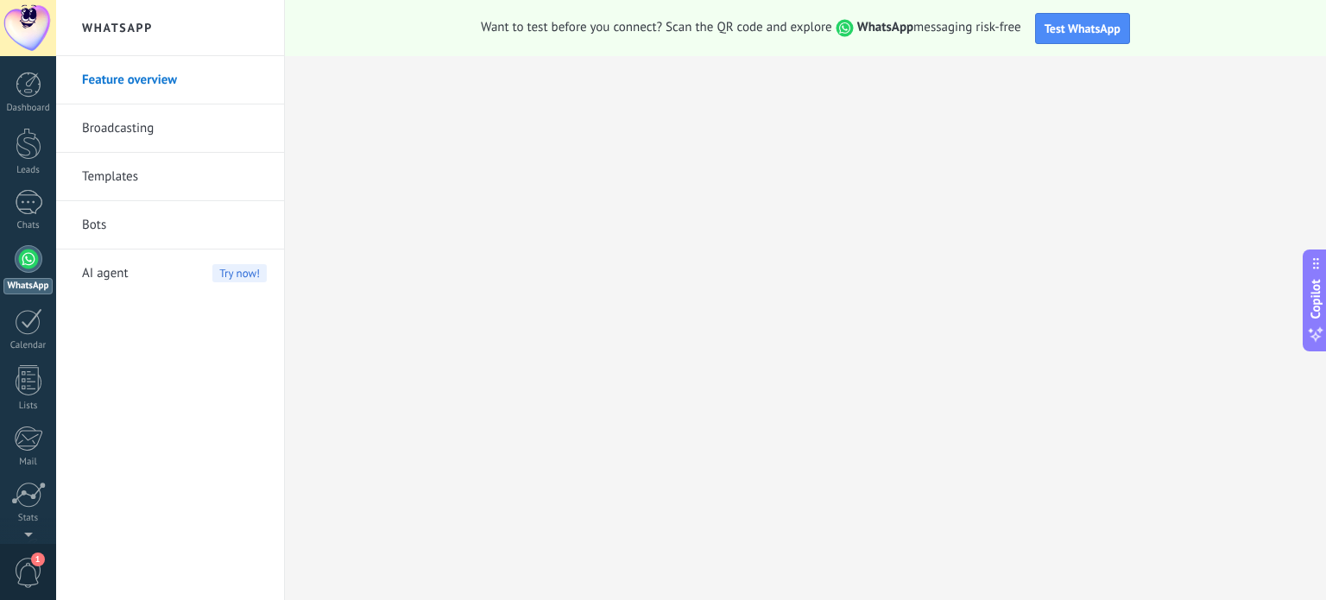
click at [31, 262] on div at bounding box center [29, 259] width 28 height 28
drag, startPoint x: 110, startPoint y: 26, endPoint x: 31, endPoint y: 31, distance: 78.8
click at [108, 26] on h2 "WhatsApp" at bounding box center [170, 28] width 185 height 56
click at [28, 30] on div at bounding box center [28, 28] width 56 height 56
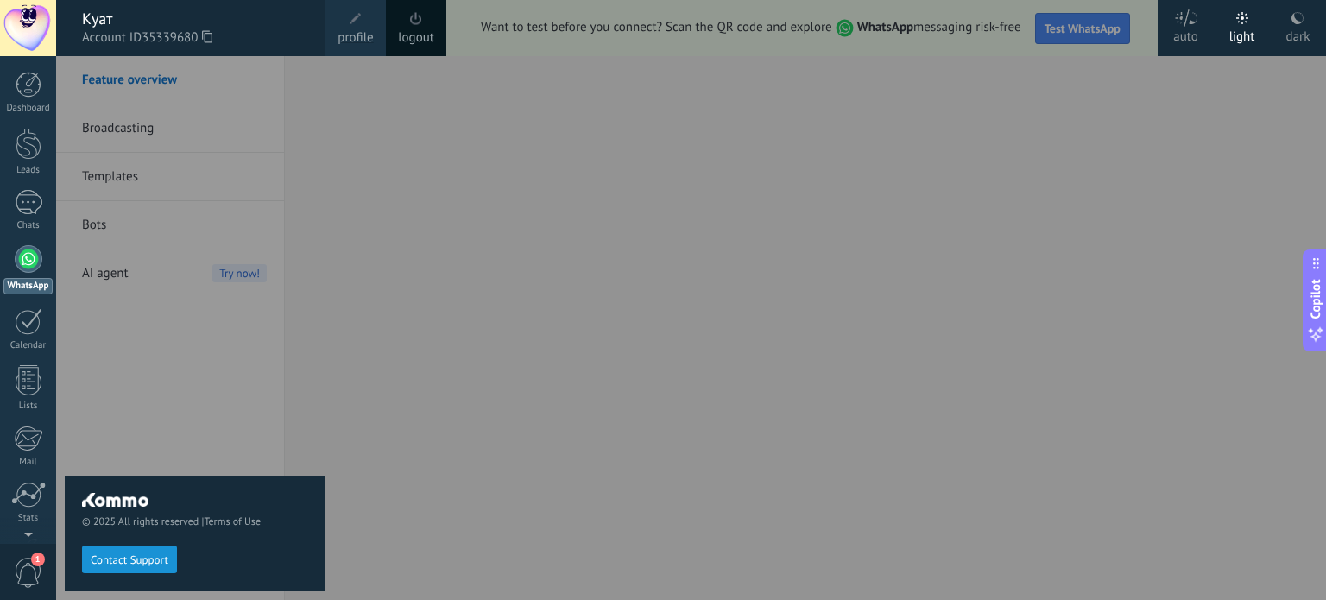
click at [1183, 20] on icon at bounding box center [1186, 17] width 24 height 17
click at [1237, 18] on icon at bounding box center [1243, 18] width 12 height 12
click at [1301, 20] on icon at bounding box center [1298, 18] width 14 height 14
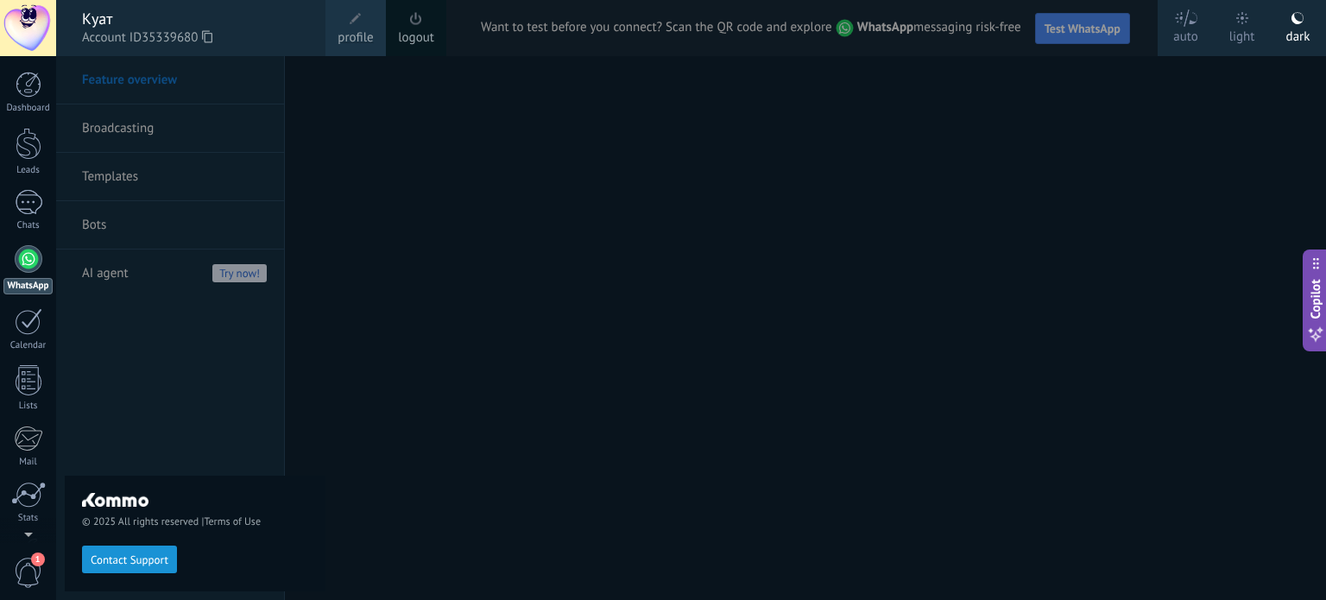
click at [1245, 23] on icon at bounding box center [1243, 18] width 12 height 12
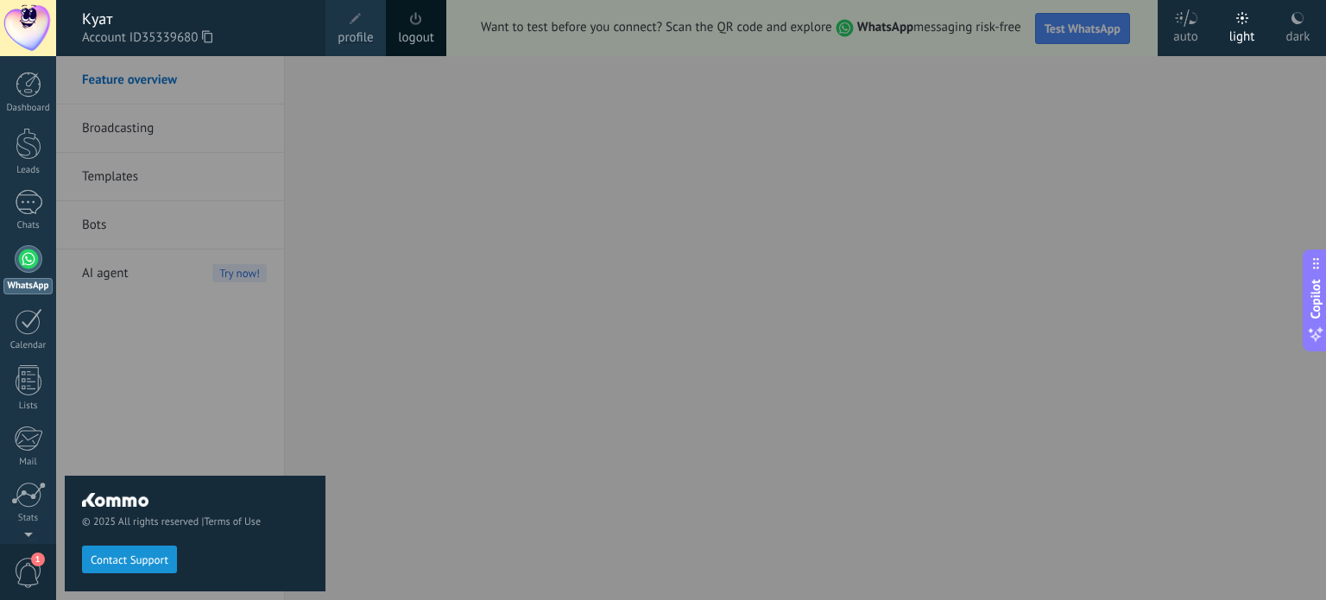
click at [321, 96] on div "© 2025 All rights reserved | Terms of Use Contact Support" at bounding box center [195, 328] width 261 height 544
click at [472, 143] on div at bounding box center [719, 300] width 1326 height 600
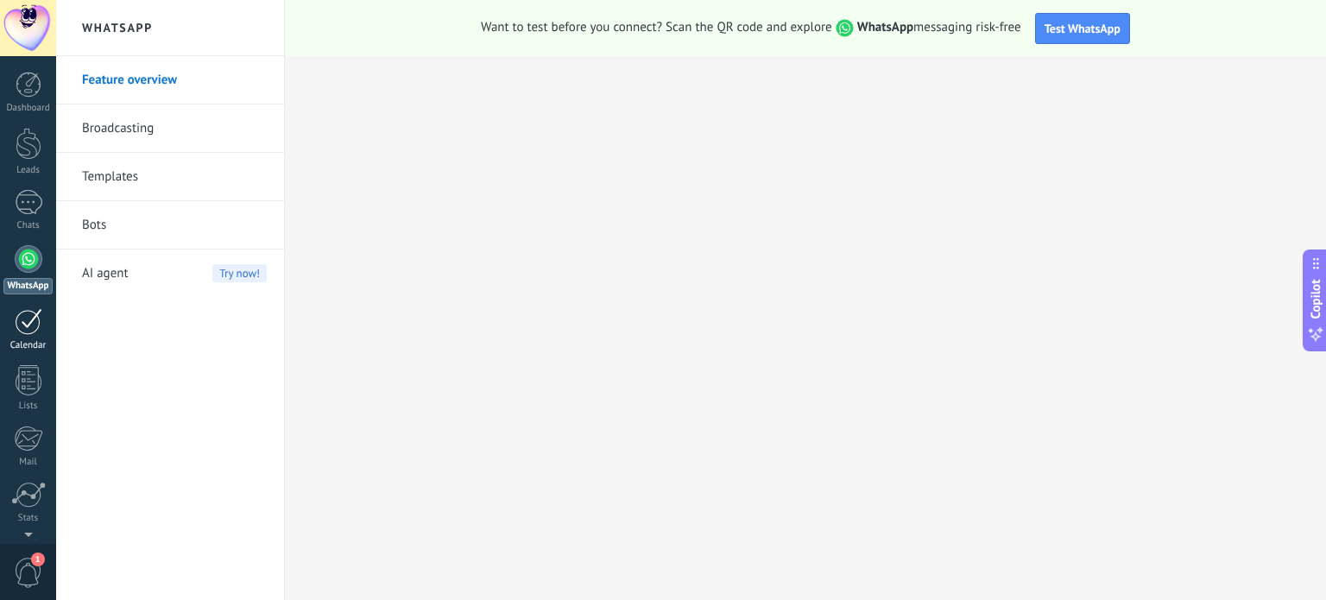
click at [27, 332] on div at bounding box center [29, 321] width 28 height 27
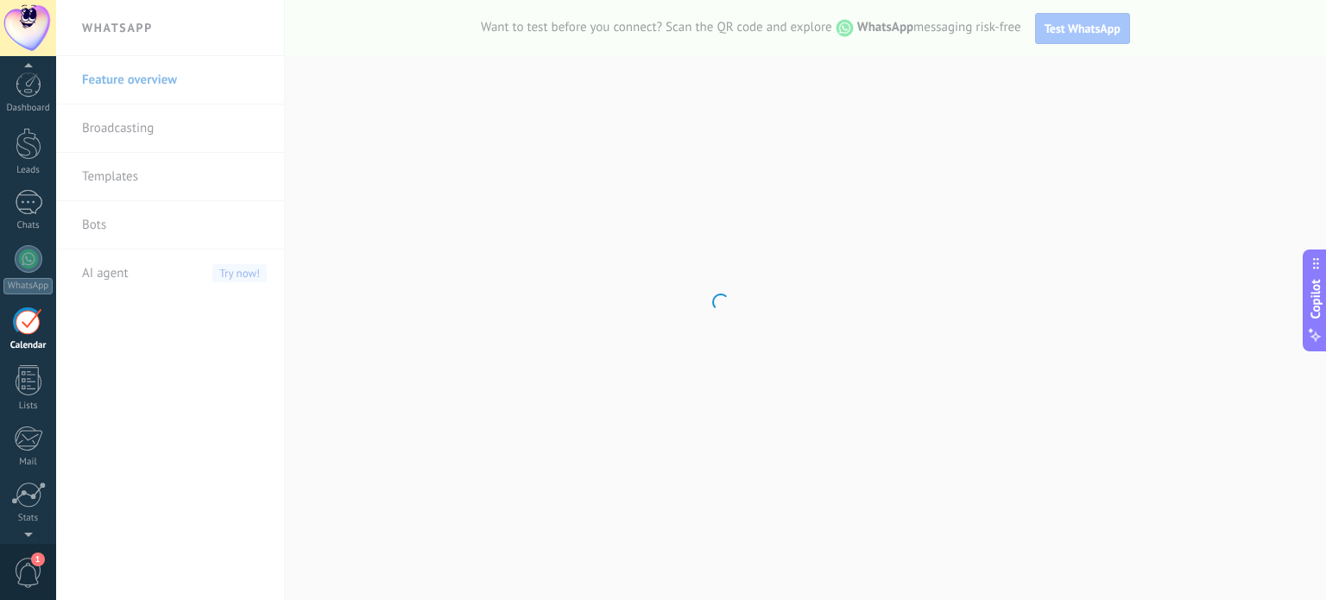
scroll to position [48, 0]
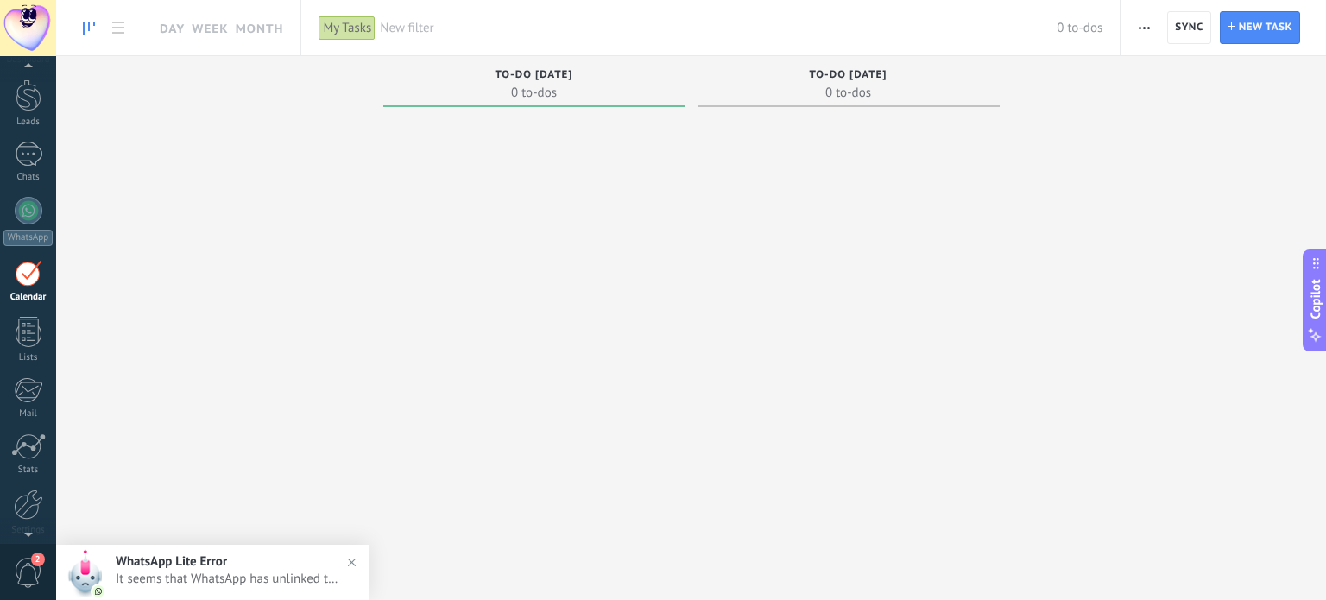
click at [106, 572] on div at bounding box center [86, 572] width 60 height 55
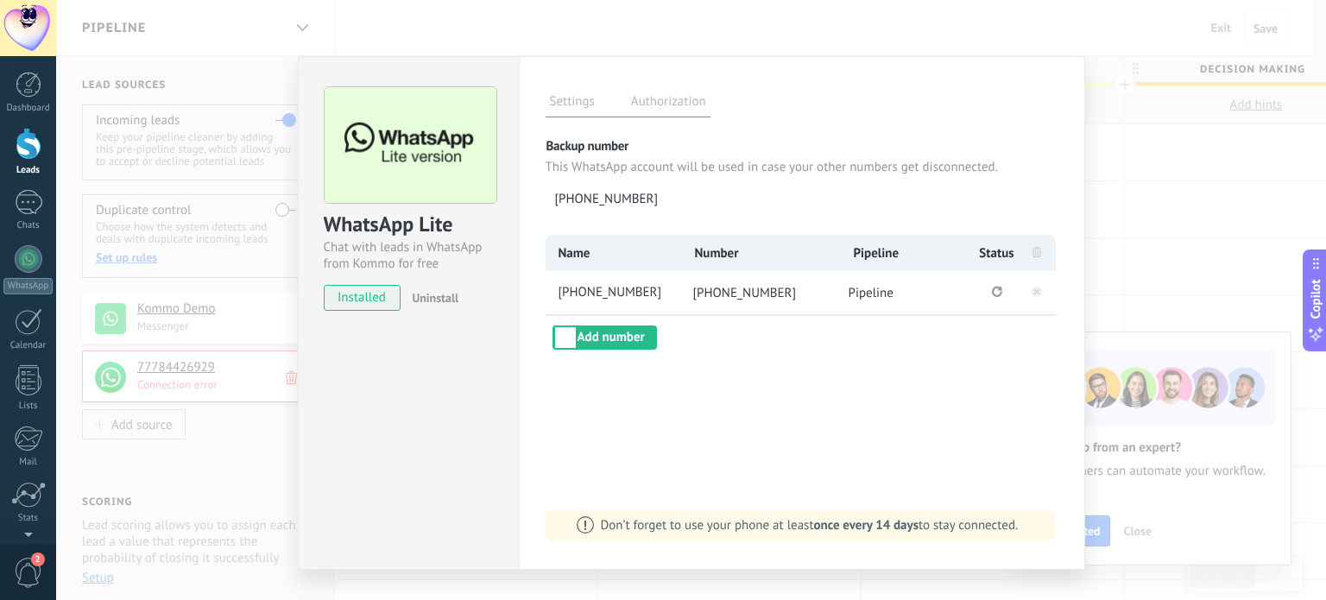
click at [667, 99] on label "Authorization" at bounding box center [669, 104] width 84 height 25
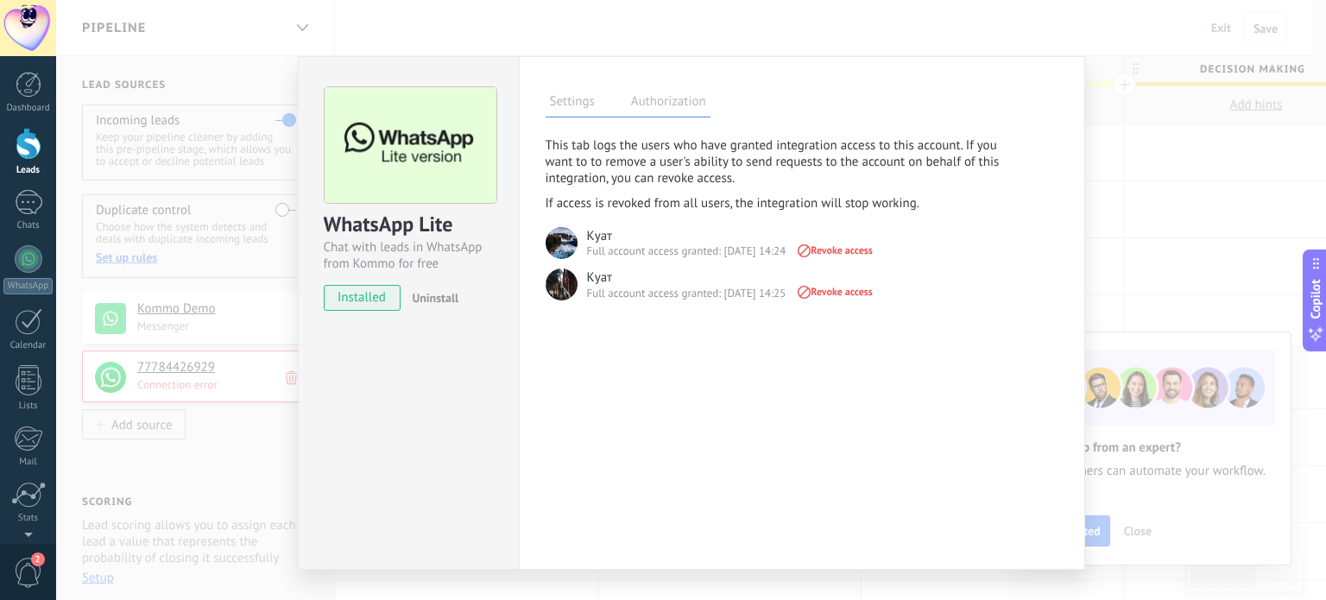
click at [363, 296] on span "installed" at bounding box center [363, 298] width 76 height 26
click at [1233, 97] on div "WhatsApp Lite Chat with leads in WhatsApp from Kommo for free installed Uninsta…" at bounding box center [691, 300] width 1270 height 600
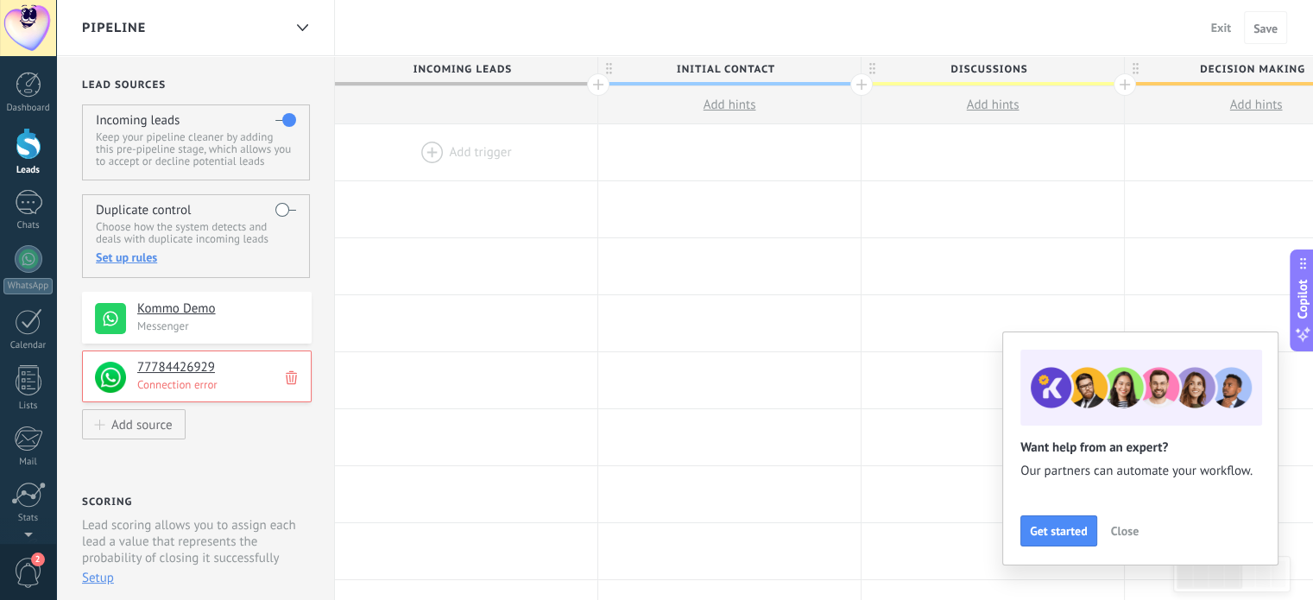
click at [174, 311] on h4 "Kommo Demo" at bounding box center [217, 309] width 161 height 17
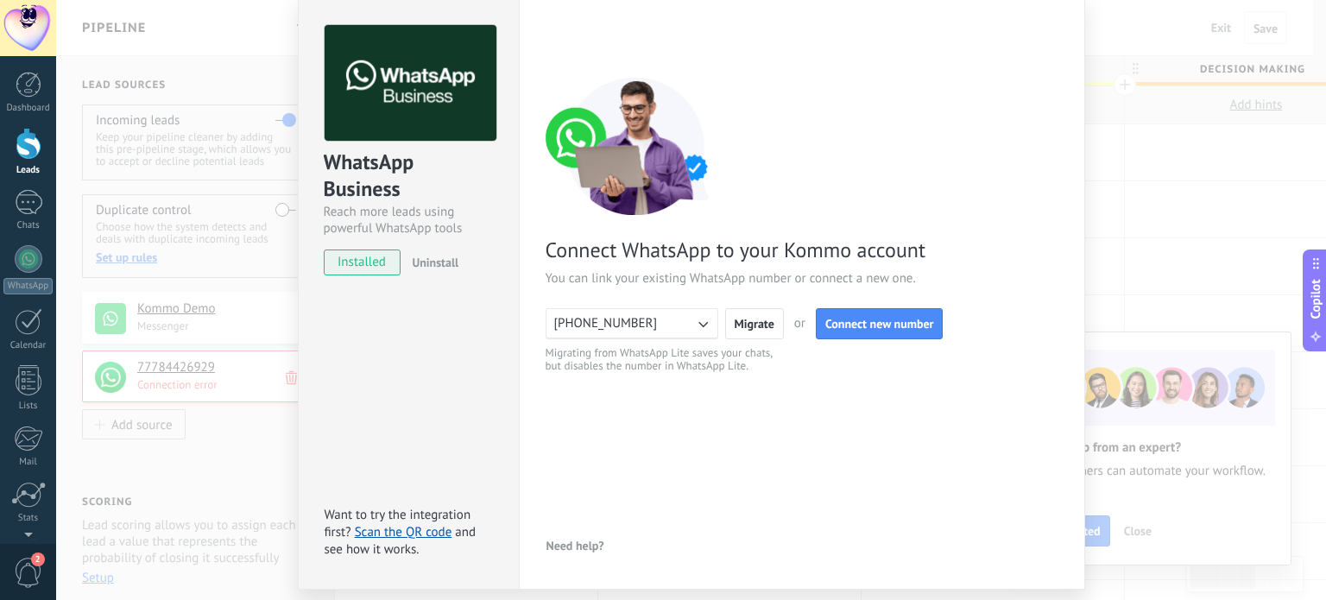
scroll to position [116, 0]
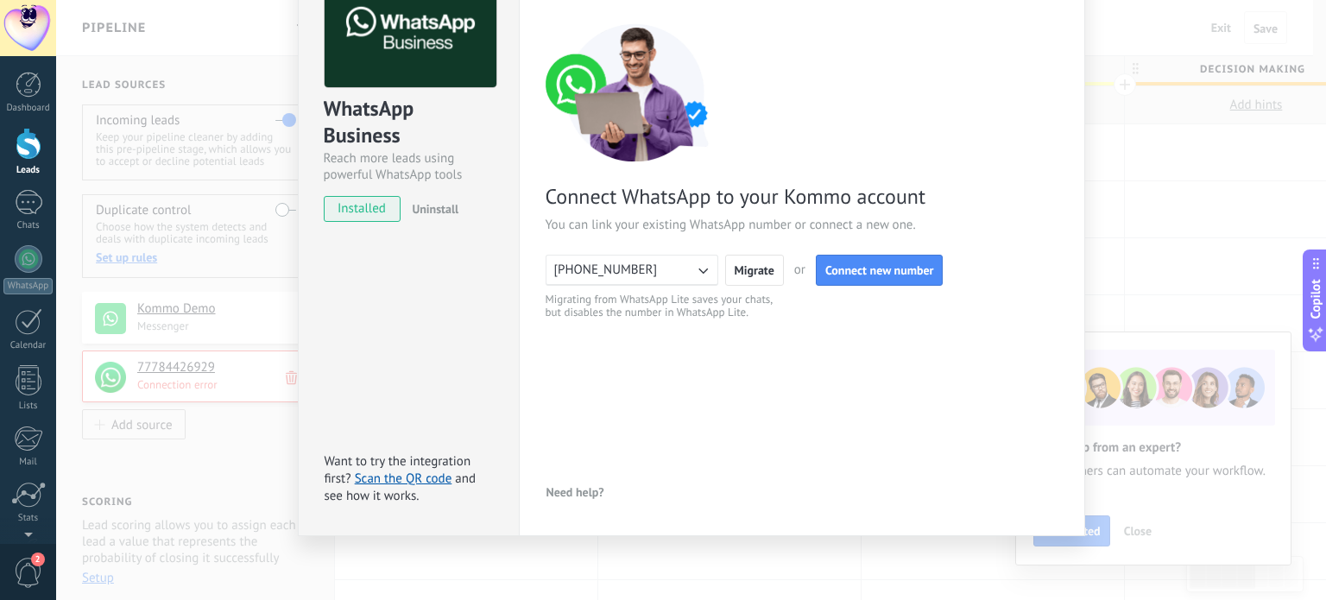
click at [1143, 150] on div "WhatsApp Business Reach more leads using powerful WhatsApp tools installed Unin…" at bounding box center [691, 300] width 1270 height 600
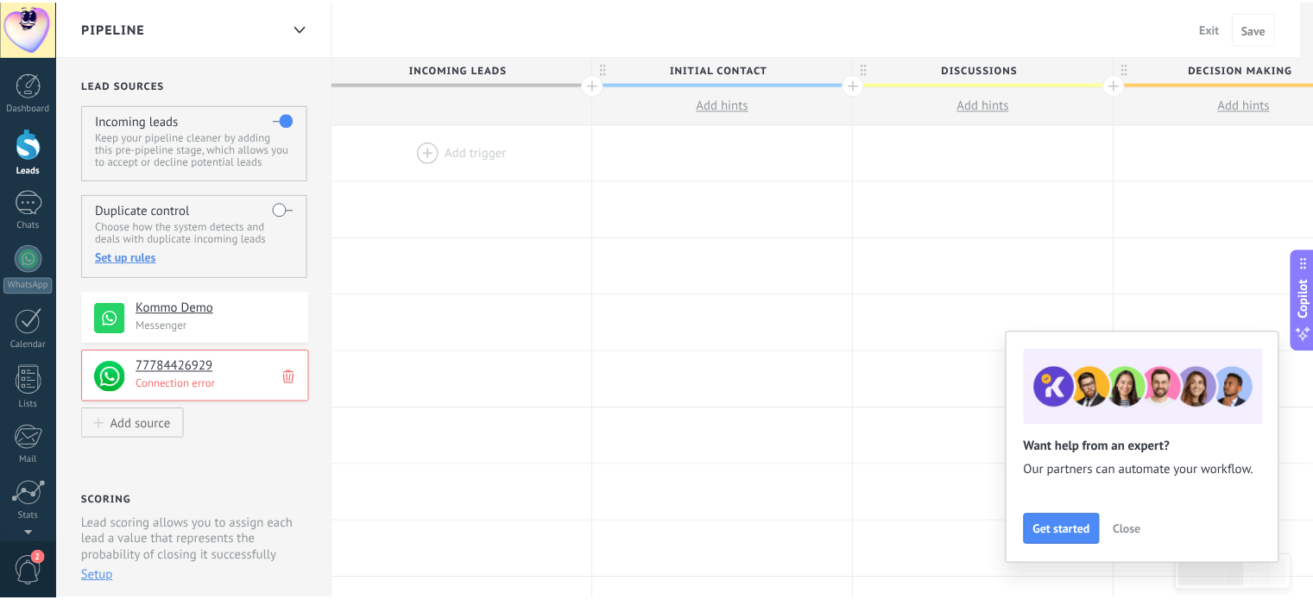
scroll to position [0, 0]
